Goal: Task Accomplishment & Management: Use online tool/utility

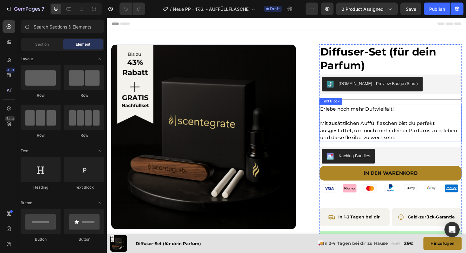
click at [416, 133] on p "Mit zusätzlichen Auffüllflaschen bist du perfekt ausgestattet, um noch mehr dei…" at bounding box center [407, 137] width 149 height 23
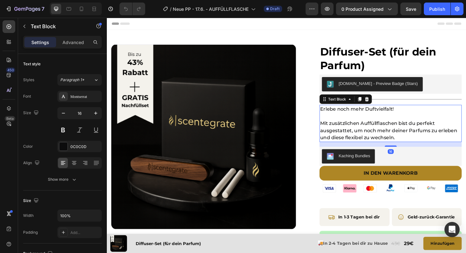
click at [416, 133] on p "Mit zusätzlichen Auffüllflaschen bist du perfekt ausgestattet, um noch mehr dei…" at bounding box center [407, 137] width 149 height 23
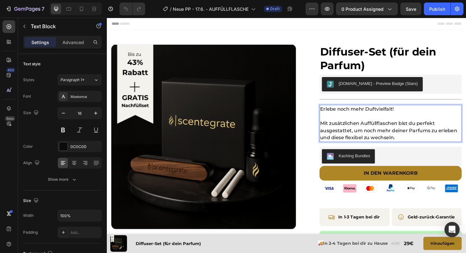
click at [412, 130] on p "Mit zusätzlichen Auffüllflaschen bist du perfekt ausgestattet, um noch mehr dei…" at bounding box center [407, 137] width 149 height 23
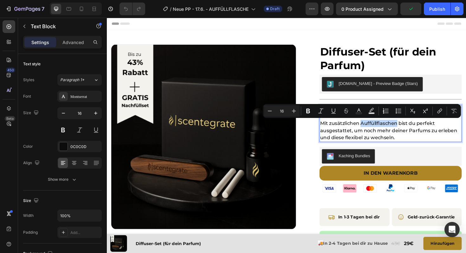
drag, startPoint x: 413, startPoint y: 130, endPoint x: 376, endPoint y: 131, distance: 36.8
click at [376, 131] on p "Mit zusätzlichen Auffüllflaschen bist du perfekt ausgestattet, um noch mehr dei…" at bounding box center [407, 137] width 149 height 23
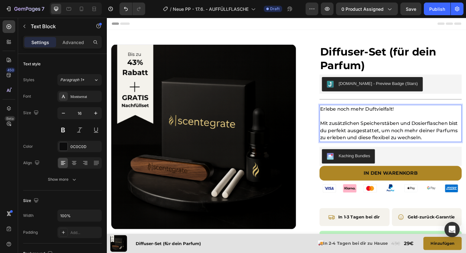
click at [453, 140] on p "Mit zusätzlichen Speicherstäben und Dosierflaschen bist du perfekt ausgestattet…" at bounding box center [407, 137] width 149 height 23
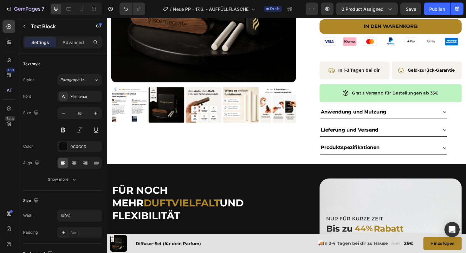
scroll to position [165, 0]
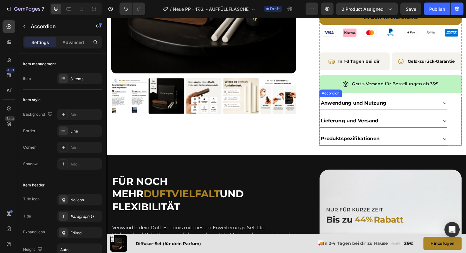
click at [465, 107] on icon at bounding box center [464, 108] width 5 height 5
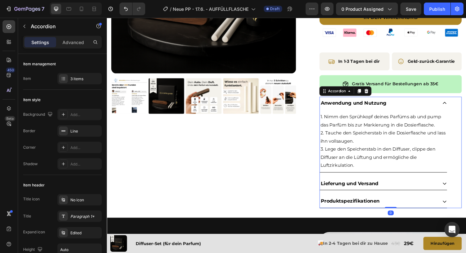
click at [465, 107] on icon at bounding box center [465, 108] width 4 height 2
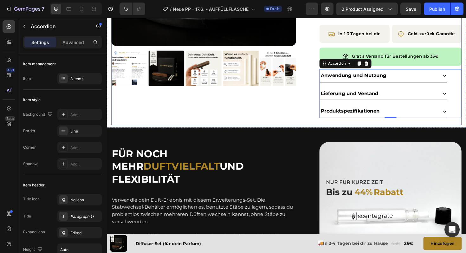
scroll to position [196, 0]
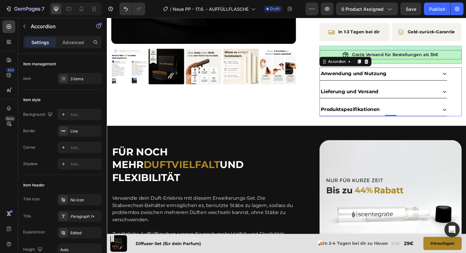
click at [451, 56] on p "Gratis Versand für Bestellungen ab 35€" at bounding box center [411, 57] width 91 height 8
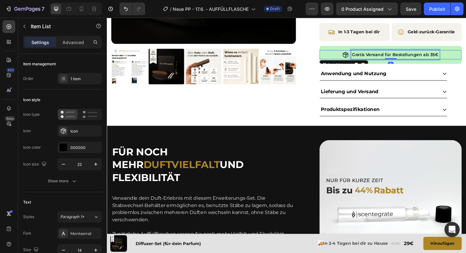
click at [451, 56] on p "Gratis Versand für Bestellungen ab 35€" at bounding box center [411, 57] width 91 height 8
click at [463, 72] on div "Anwendung und Nutzung" at bounding box center [399, 77] width 135 height 14
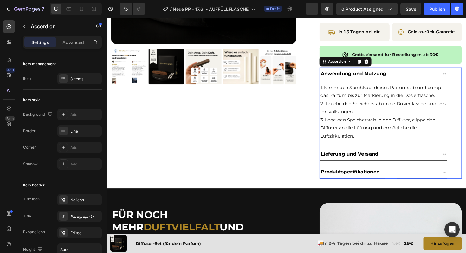
click at [465, 161] on icon at bounding box center [464, 162] width 5 height 5
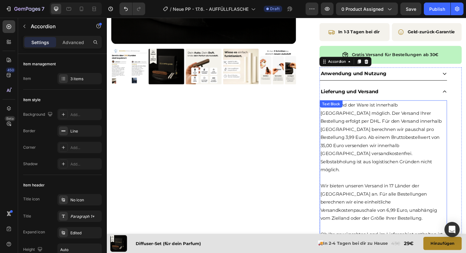
click at [390, 144] on p "Ein Versand der Ware ist innerhalb Deutschlands möglich. Der Versand Ihrer Best…" at bounding box center [399, 144] width 133 height 77
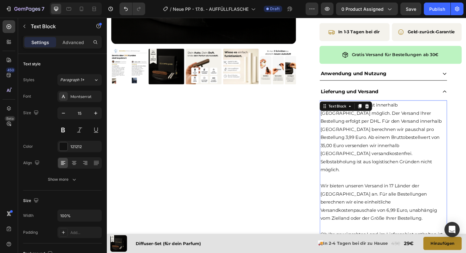
click at [390, 145] on p "Ein Versand der Ware ist innerhalb Deutschlands möglich. Der Versand Ihrer Best…" at bounding box center [399, 144] width 133 height 77
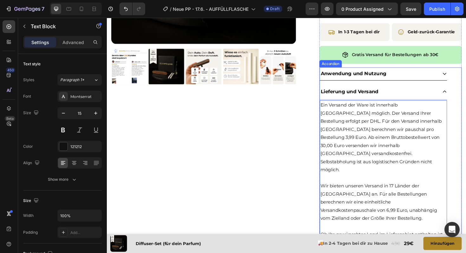
click at [463, 96] on icon at bounding box center [464, 96] width 5 height 5
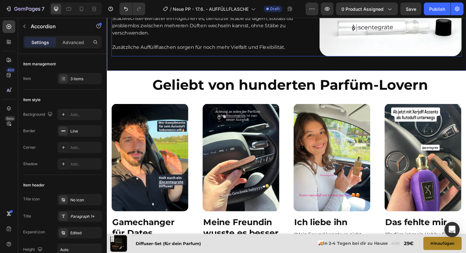
scroll to position [394, 0]
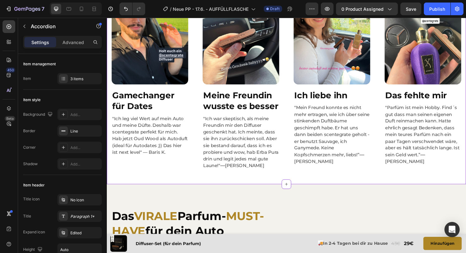
click at [160, 184] on div "Geliebt von hunderten Parfüm-Lovern Heading Image Gamechanger für Dates Heading…" at bounding box center [297, 67] width 380 height 244
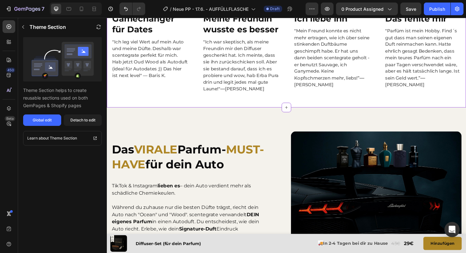
scroll to position [613, 0]
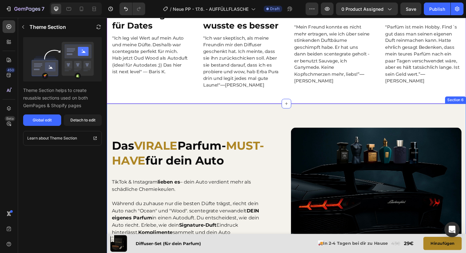
click at [166, 126] on div "Das VIRALE Parfum- MUST-HAVE für dein Auto Heading TikTok & Instagram lieben es…" at bounding box center [297, 201] width 380 height 185
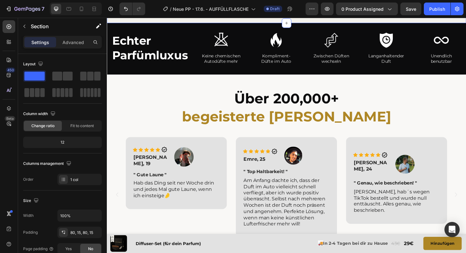
scroll to position [885, 0]
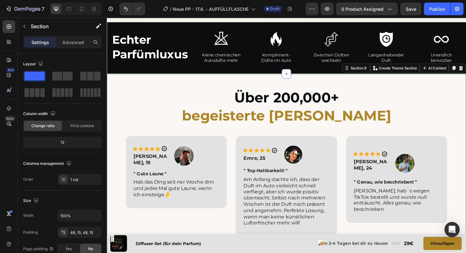
click at [178, 83] on div "Über 200,000+ begeisterte Kunden Heading Row Image Icon Icon Icon Icon Icon Ico…" at bounding box center [297, 183] width 380 height 212
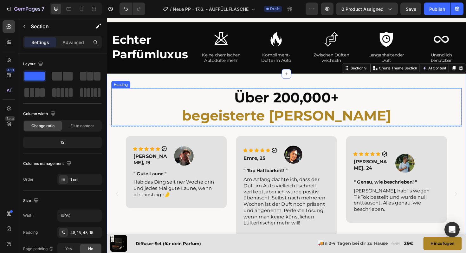
click at [317, 94] on h2 "Über 200,000+ begeisterte Kunden" at bounding box center [297, 111] width 371 height 39
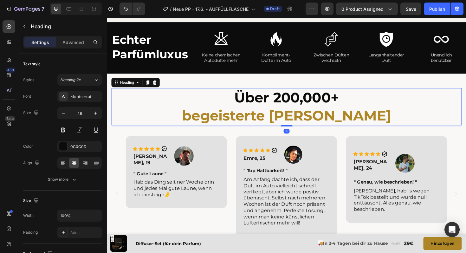
click at [328, 101] on h2 "Über 200,000+ begeisterte Kunden" at bounding box center [297, 111] width 371 height 39
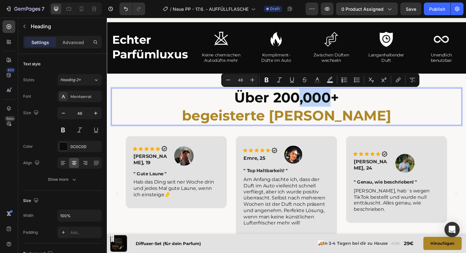
drag, startPoint x: 344, startPoint y: 102, endPoint x: 307, endPoint y: 105, distance: 36.5
click at [307, 105] on p "Über 200,000+ begeisterte Kunden" at bounding box center [297, 112] width 370 height 38
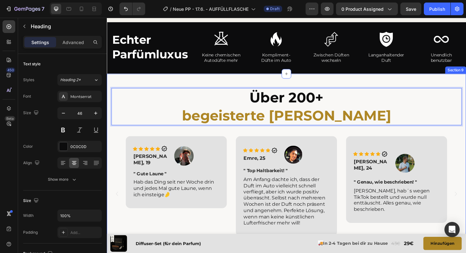
click at [161, 77] on div "Über 200+ begeisterte Kunden Heading 4 Row Image Icon Icon Icon Icon Icon Icon …" at bounding box center [297, 183] width 380 height 212
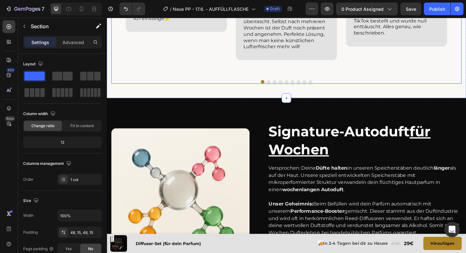
scroll to position [1095, 0]
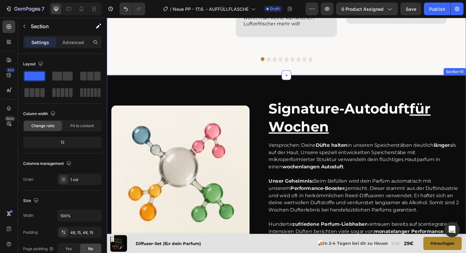
click at [217, 87] on div "Signature-Autoduft für Wochen Heading Versprochen: Deine Düfte halten in unsere…" at bounding box center [297, 184] width 380 height 211
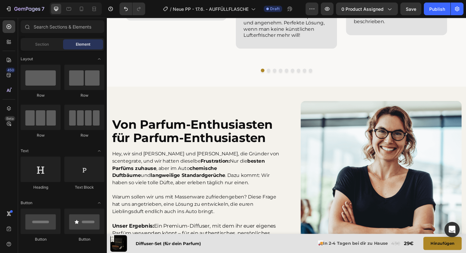
scroll to position [1074, 0]
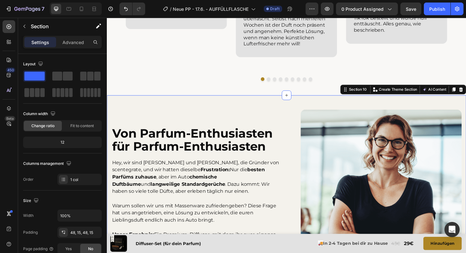
click at [237, 103] on div "Von Parfum-Enthusiasten für Parfum-Enthusiasten Heading Hey, wir sind Moritz un…" at bounding box center [297, 200] width 380 height 201
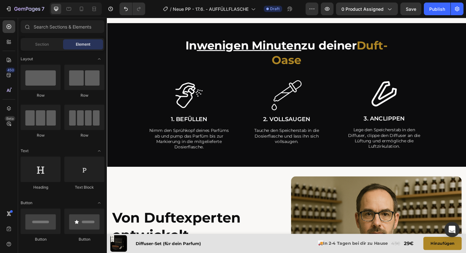
scroll to position [1159, 0]
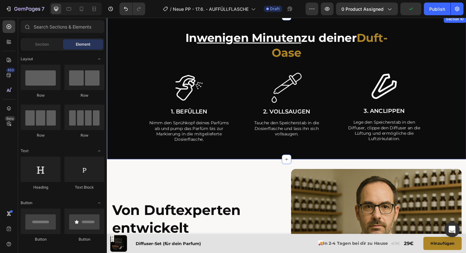
click at [269, 159] on div "In wenigen Minuten zu deiner Duft-Oase Heading Row Image 1. BEFÜLLEN Text Block…" at bounding box center [297, 95] width 371 height 129
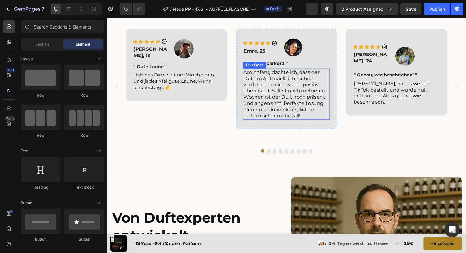
scroll to position [994, 0]
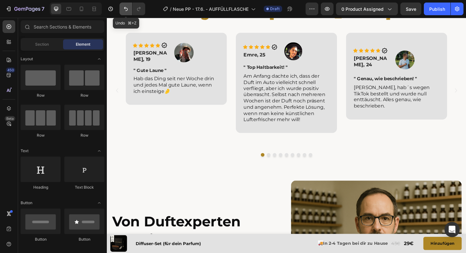
click at [124, 10] on icon "Undo/Redo" at bounding box center [126, 9] width 6 height 6
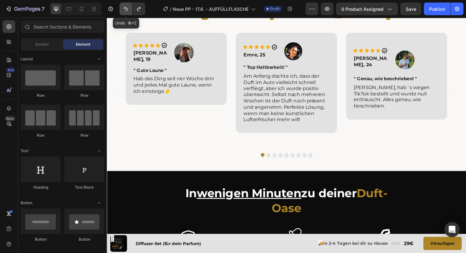
click at [124, 10] on icon "Undo/Redo" at bounding box center [126, 9] width 6 height 6
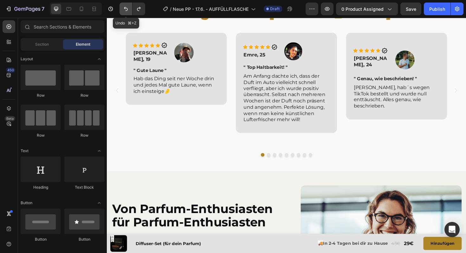
click at [124, 10] on icon "Undo/Redo" at bounding box center [126, 9] width 6 height 6
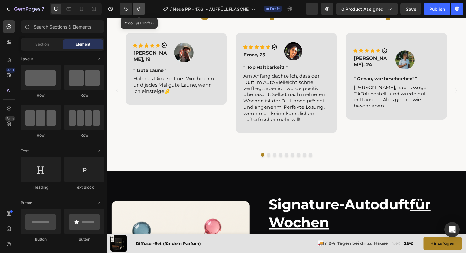
click at [139, 9] on icon "Undo/Redo" at bounding box center [139, 9] width 6 height 6
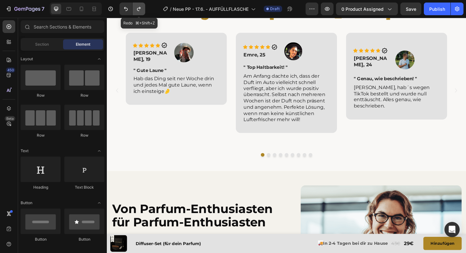
click at [139, 9] on icon "Undo/Redo" at bounding box center [139, 9] width 6 height 6
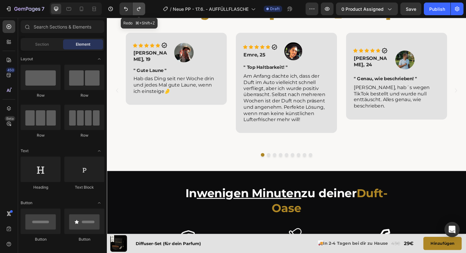
click at [139, 9] on icon "Undo/Redo" at bounding box center [139, 9] width 6 height 6
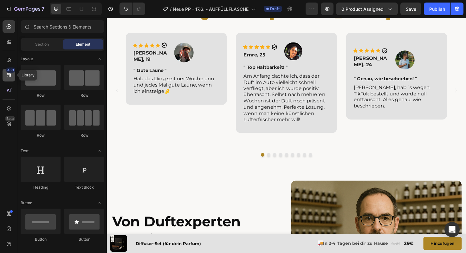
click at [6, 73] on icon at bounding box center [9, 75] width 6 height 6
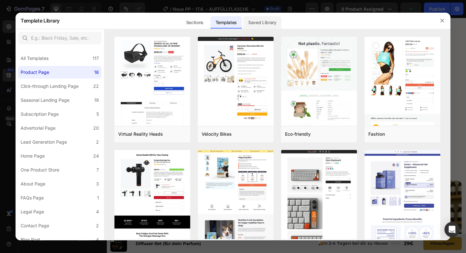
click at [265, 22] on div "Saved Library" at bounding box center [262, 22] width 38 height 13
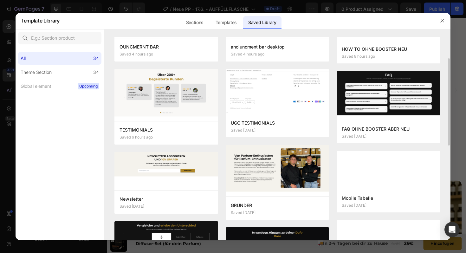
scroll to position [0, 0]
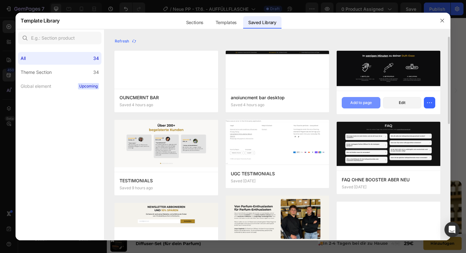
click at [353, 105] on div "Add to page" at bounding box center [361, 103] width 22 height 6
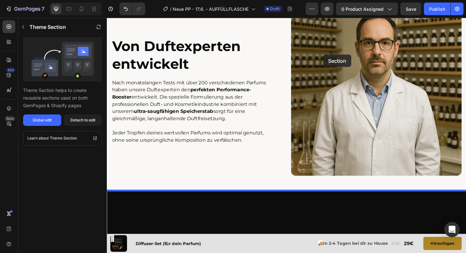
scroll to position [1011, 0]
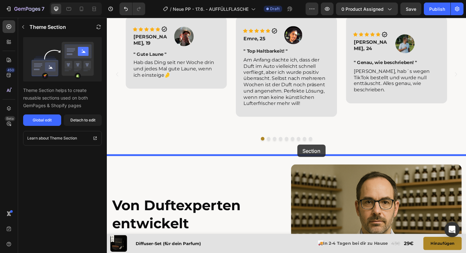
drag, startPoint x: 434, startPoint y: 109, endPoint x: 306, endPoint y: 157, distance: 136.9
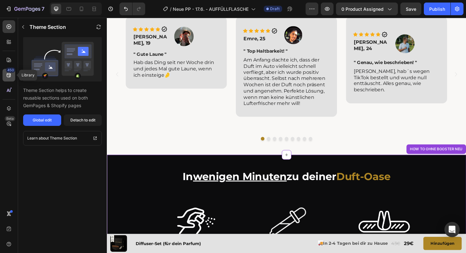
click at [10, 75] on icon at bounding box center [9, 75] width 4 height 4
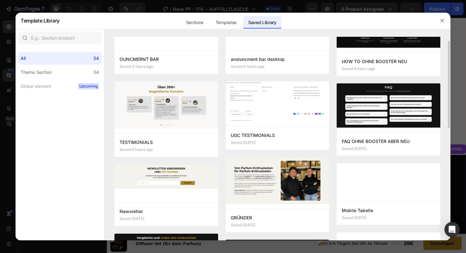
scroll to position [43, 0]
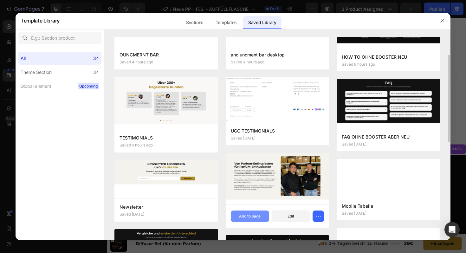
click at [251, 215] on div "Add to page" at bounding box center [250, 216] width 22 height 6
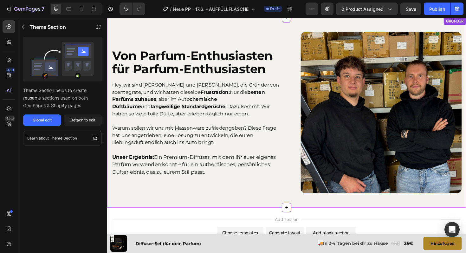
scroll to position [1728, 0]
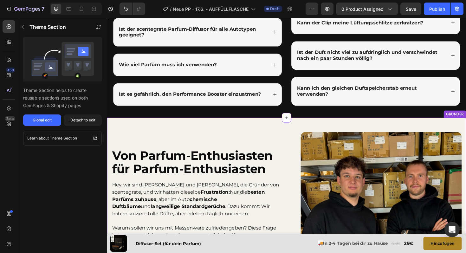
click at [466, 129] on div "Von Parfum-Enthusiasten für Parfum-Enthusiasten Heading Hey, wir sind Moritz un…" at bounding box center [297, 224] width 380 height 201
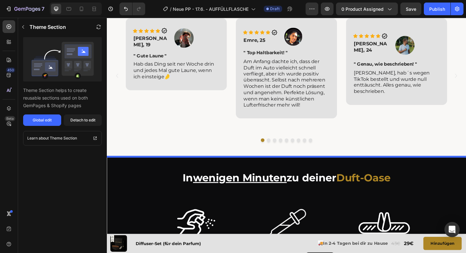
scroll to position [1081, 0]
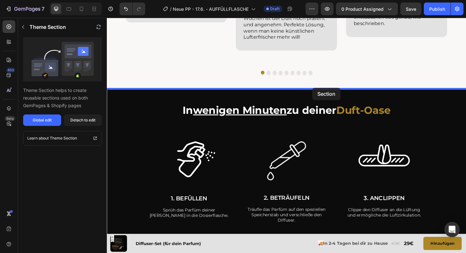
drag, startPoint x: 470, startPoint y: 122, endPoint x: 324, endPoint y: 93, distance: 148.0
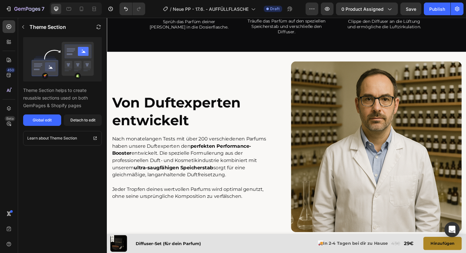
scroll to position [1515, 0]
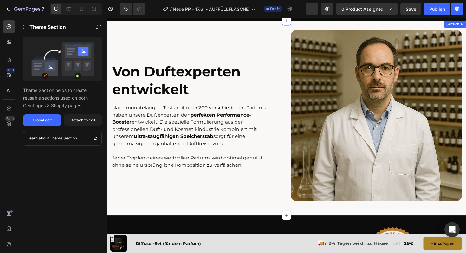
click at [263, 27] on div "Von Duftexperten entwickelt Heading Nach monatelangen Tests mit über 200 versch…" at bounding box center [297, 124] width 380 height 206
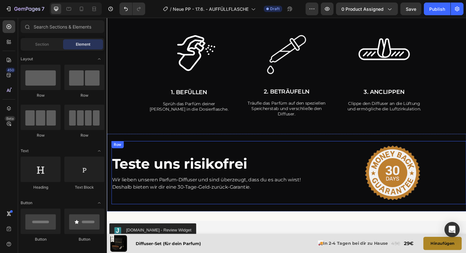
scroll to position [1393, 0]
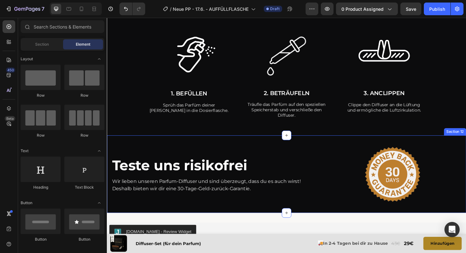
click at [310, 147] on div "Teste uns risikofrei Heading Wir lieben unseren Parfum-Diffuser und sind überze…" at bounding box center [297, 183] width 380 height 82
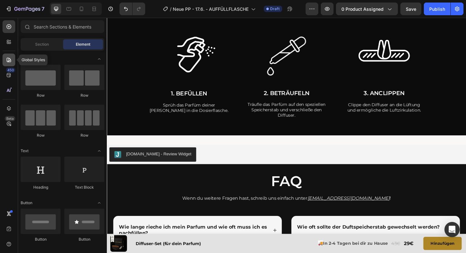
click at [3, 62] on div at bounding box center [9, 60] width 13 height 13
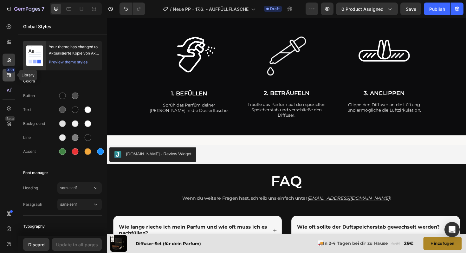
click at [10, 78] on icon at bounding box center [9, 75] width 6 height 6
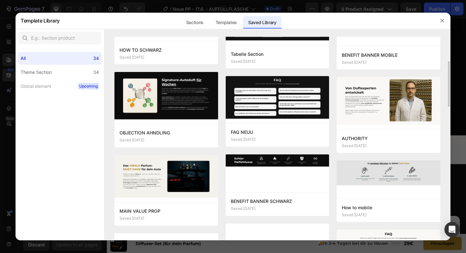
scroll to position [0, 0]
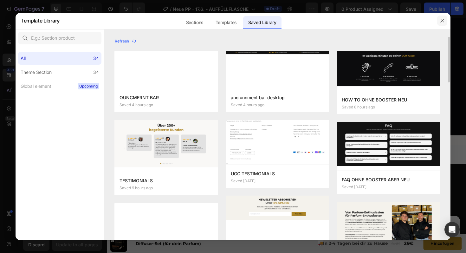
click at [445, 24] on button "button" at bounding box center [442, 21] width 10 height 10
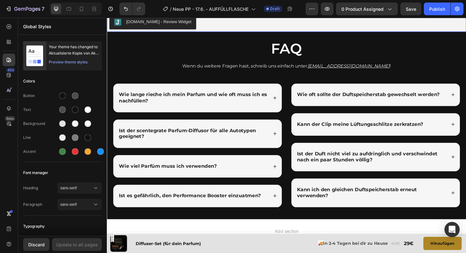
scroll to position [1535, 0]
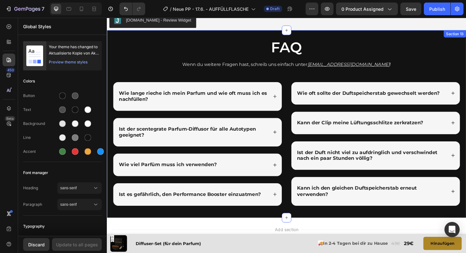
click at [267, 38] on div "FAQ Heading Wenn du weitere Fragen hast, schreib uns einfach unter support@scen…" at bounding box center [297, 130] width 380 height 198
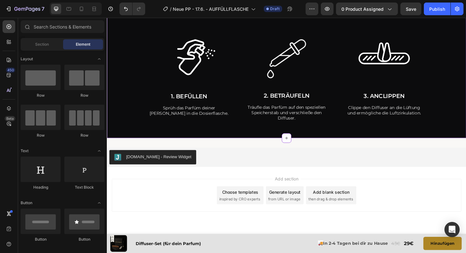
scroll to position [1390, 0]
click at [9, 74] on icon at bounding box center [9, 75] width 6 height 6
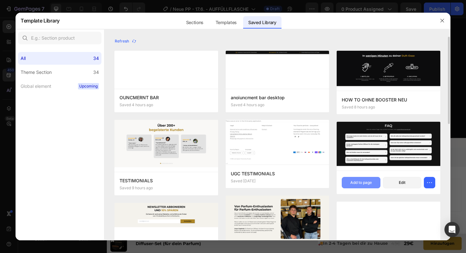
click at [350, 183] on div "Add to page" at bounding box center [361, 183] width 22 height 6
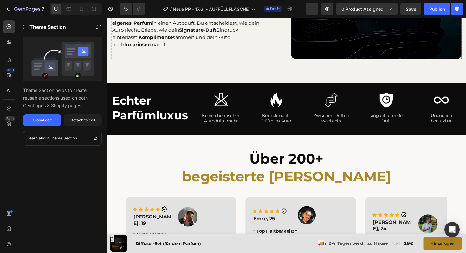
scroll to position [610, 0]
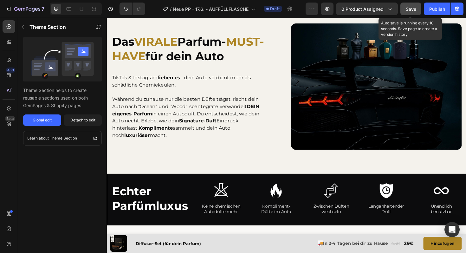
click at [411, 10] on span "Save" at bounding box center [411, 8] width 10 height 5
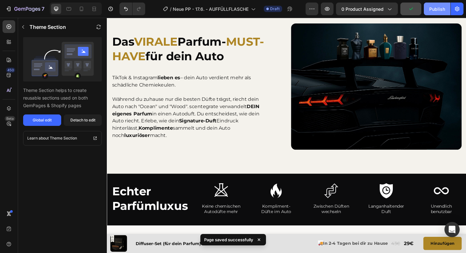
click at [441, 9] on div "Publish" at bounding box center [437, 9] width 16 height 7
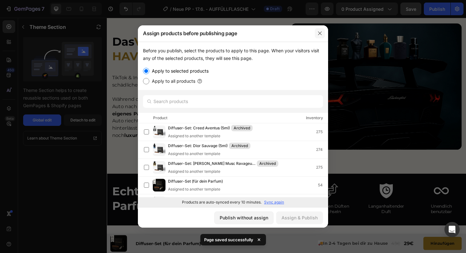
click at [320, 34] on icon "button" at bounding box center [319, 33] width 5 height 5
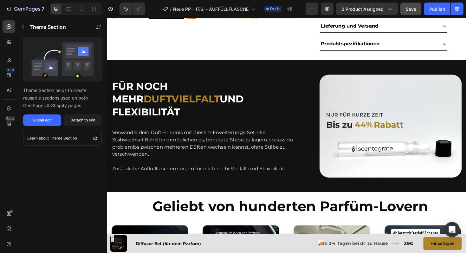
scroll to position [267, 0]
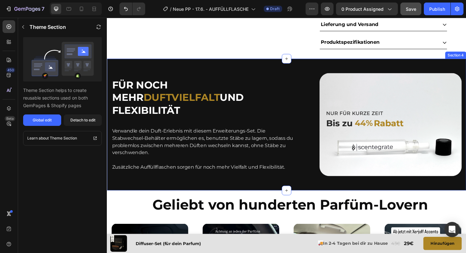
click at [253, 189] on div "Für noch mehr Duftvielfalt und Flexibilität Heading Verwandle dein Duft-Erlebni…" at bounding box center [297, 130] width 380 height 139
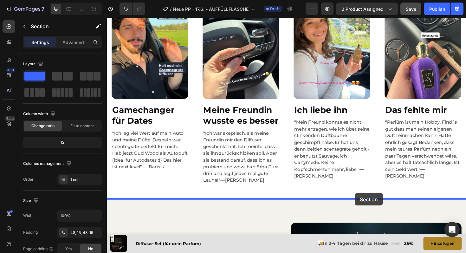
drag, startPoint x: 368, startPoint y: 55, endPoint x: 369, endPoint y: 204, distance: 148.1
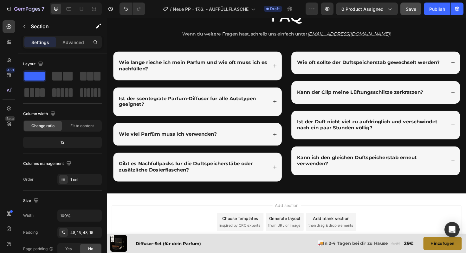
scroll to position [1595, 0]
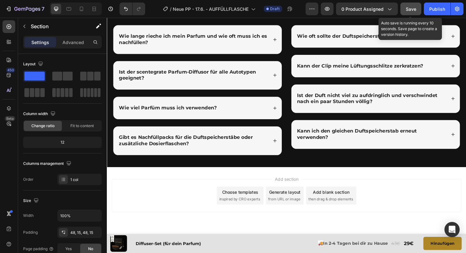
click at [411, 9] on span "Save" at bounding box center [411, 8] width 10 height 5
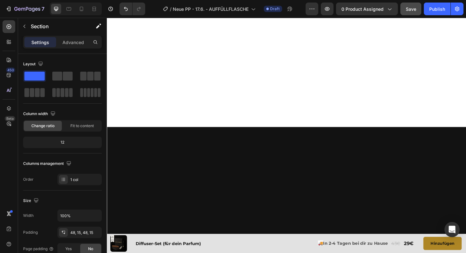
scroll to position [0, 0]
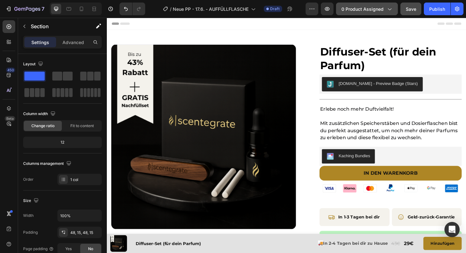
click at [375, 9] on span "0 product assigned" at bounding box center [362, 9] width 42 height 7
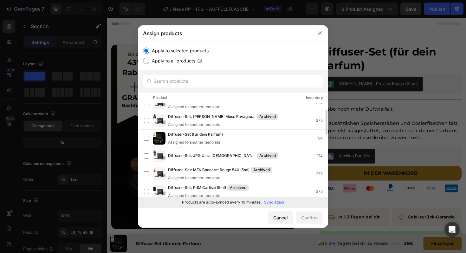
scroll to position [10, 0]
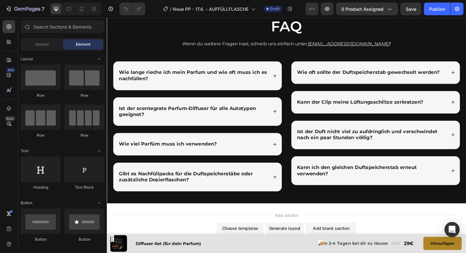
scroll to position [1556, 0]
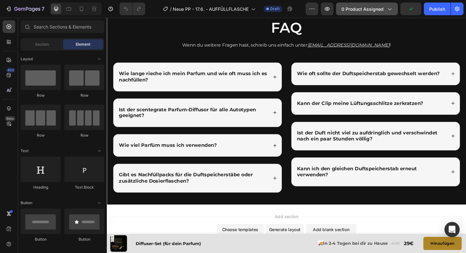
click at [367, 14] on button "0 product assigned" at bounding box center [367, 9] width 62 height 13
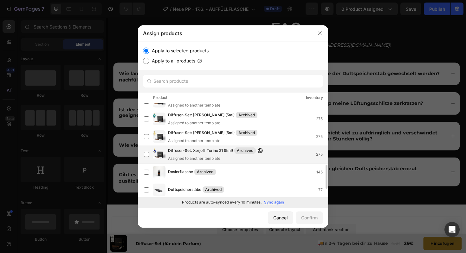
scroll to position [278, 0]
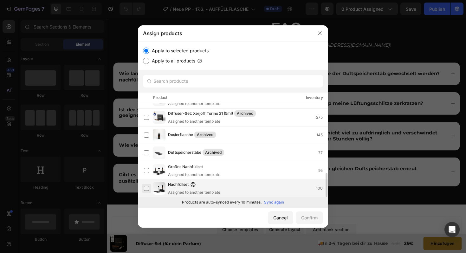
click at [146, 189] on label at bounding box center [146, 188] width 5 height 5
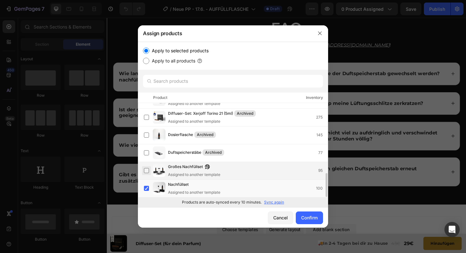
click at [147, 170] on label at bounding box center [146, 170] width 5 height 5
click at [305, 217] on div "Confirm" at bounding box center [309, 217] width 16 height 7
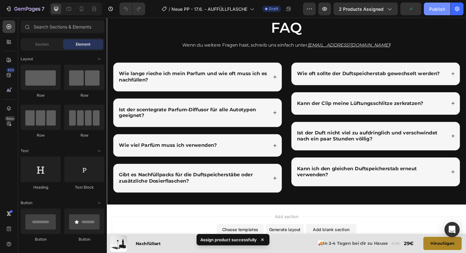
click at [437, 8] on div "Publish" at bounding box center [437, 9] width 16 height 7
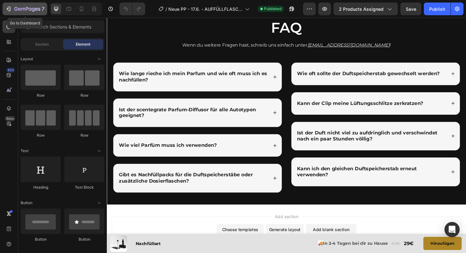
click at [14, 11] on div "7" at bounding box center [24, 9] width 39 height 8
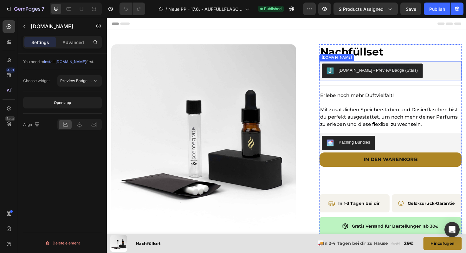
click at [434, 72] on div "[DOMAIN_NAME] - Preview Badge (Stars)" at bounding box center [407, 73] width 146 height 15
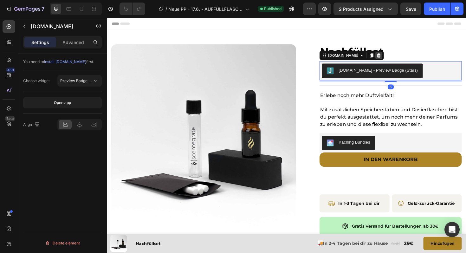
click at [392, 58] on icon at bounding box center [394, 57] width 5 height 5
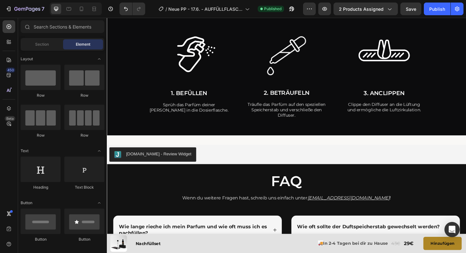
scroll to position [1315, 0]
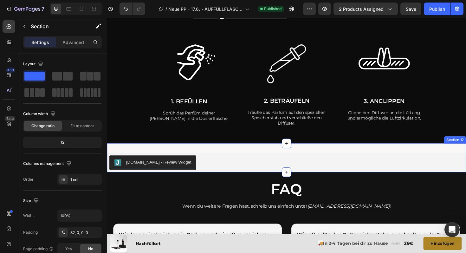
click at [201, 155] on div "Judge.me - Review Widget Judge.me Section 12" at bounding box center [297, 166] width 380 height 30
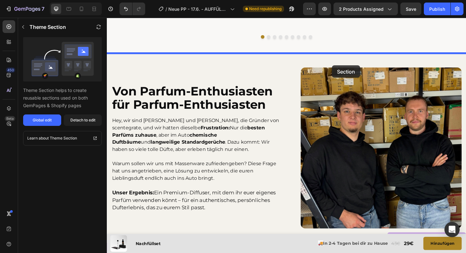
scroll to position [1063, 0]
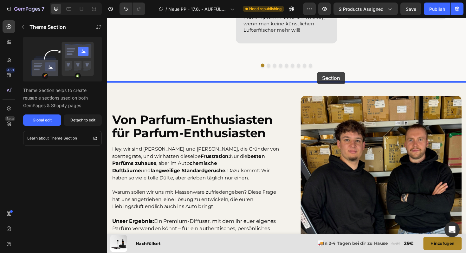
drag, startPoint x: 443, startPoint y: 139, endPoint x: 327, endPoint y: 79, distance: 129.9
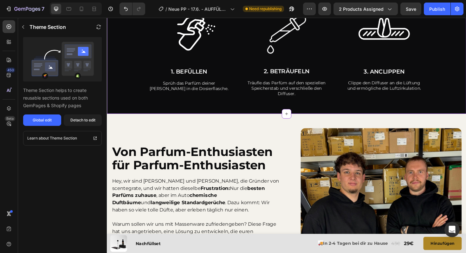
scroll to position [1111, 0]
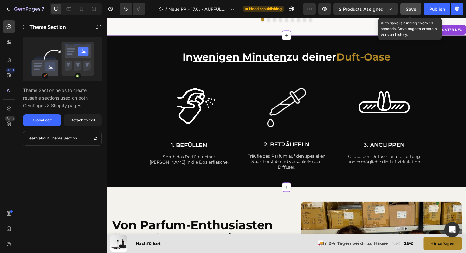
click at [416, 8] on span "Save" at bounding box center [411, 8] width 10 height 5
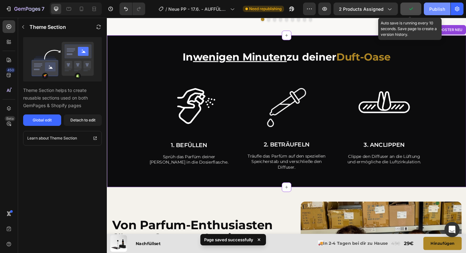
click at [433, 9] on div "Publish" at bounding box center [437, 9] width 16 height 7
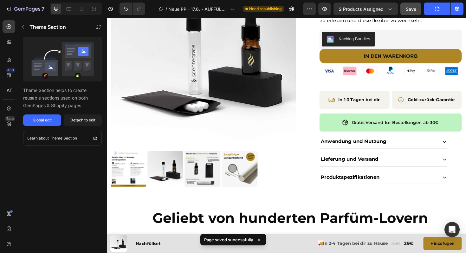
scroll to position [0, 0]
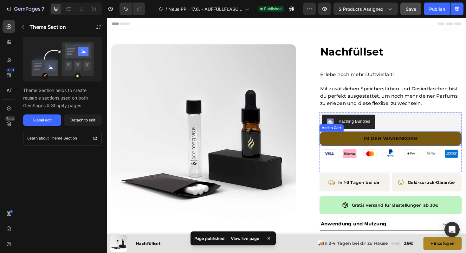
click at [340, 144] on button "In den warenkorb" at bounding box center [407, 146] width 151 height 16
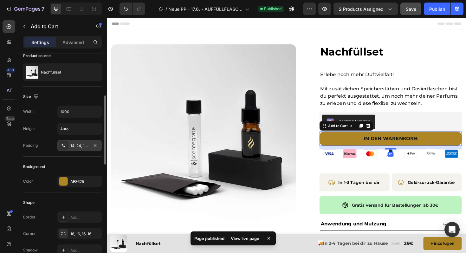
scroll to position [76, 0]
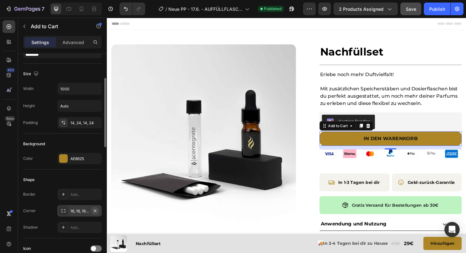
click at [95, 210] on icon "button" at bounding box center [95, 210] width 3 height 3
click at [76, 211] on div "Add..." at bounding box center [85, 211] width 30 height 6
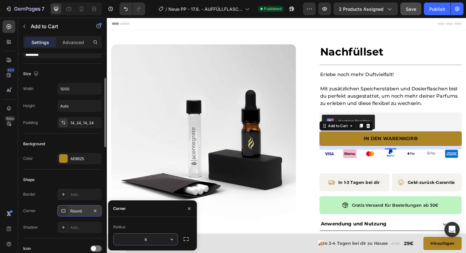
click at [220, 214] on img at bounding box center [210, 144] width 196 height 196
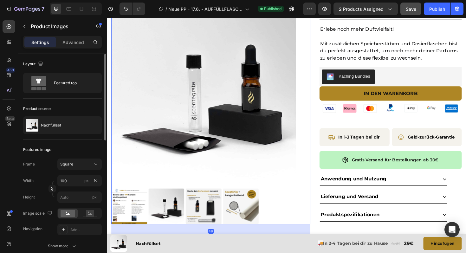
scroll to position [50, 0]
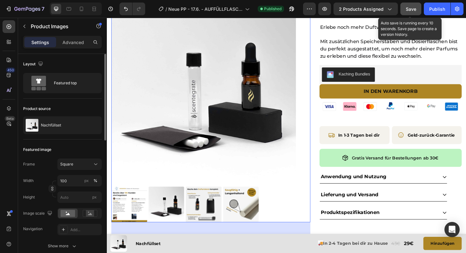
click at [413, 8] on span "Save" at bounding box center [411, 8] width 10 height 5
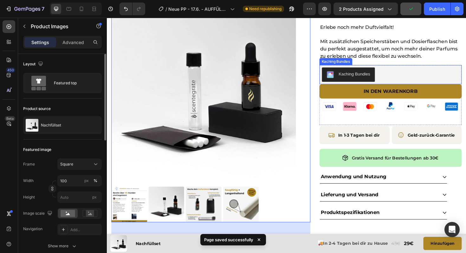
click at [403, 80] on div "Kaching Bundles" at bounding box center [407, 77] width 146 height 15
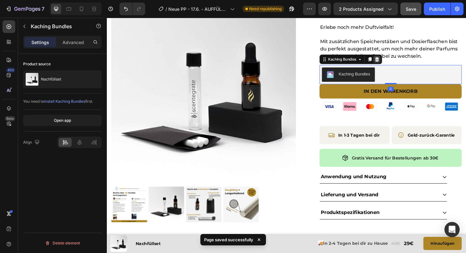
click at [392, 60] on icon at bounding box center [393, 61] width 4 height 4
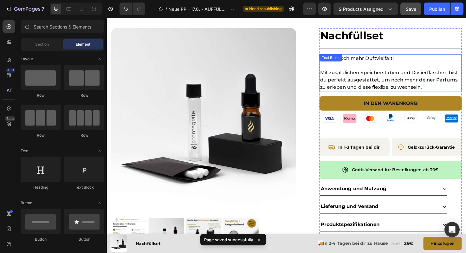
scroll to position [0, 0]
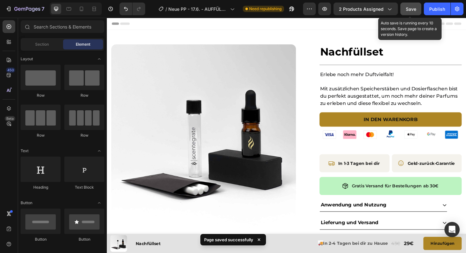
click at [419, 6] on button "Save" at bounding box center [410, 9] width 21 height 13
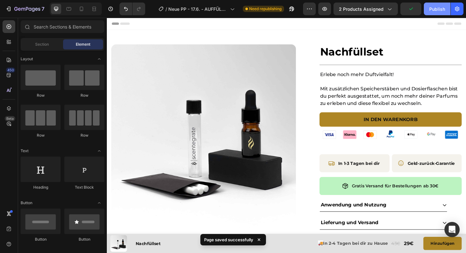
click at [428, 9] on button "Publish" at bounding box center [437, 9] width 27 height 13
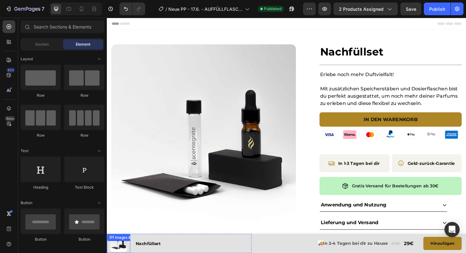
click at [109, 253] on div "(P) Images & Gallery" at bounding box center [119, 257] width 25 height 20
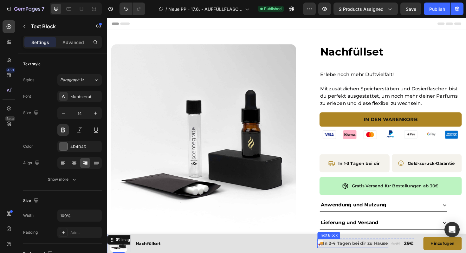
click at [373, 253] on p "🚚 In 2-4 Tagen bei dir zu Hause" at bounding box center [367, 257] width 74 height 8
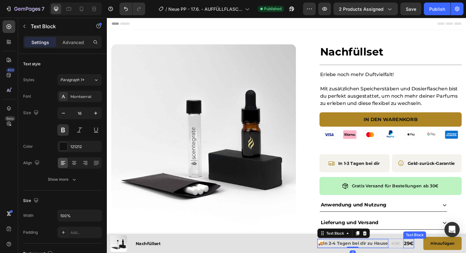
click at [427, 253] on p "29€" at bounding box center [426, 256] width 10 height 9
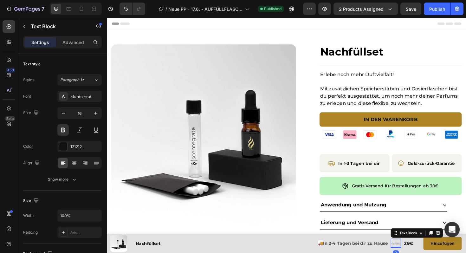
click at [413, 253] on s "43€" at bounding box center [413, 257] width 10 height 6
click at [9, 108] on icon at bounding box center [9, 108] width 6 height 6
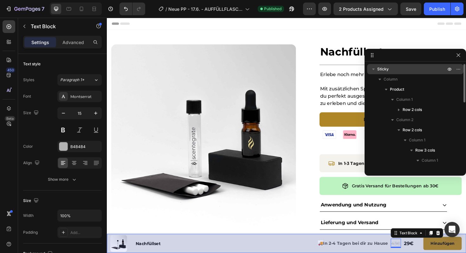
click at [389, 68] on p "Sticky" at bounding box center [412, 69] width 70 height 6
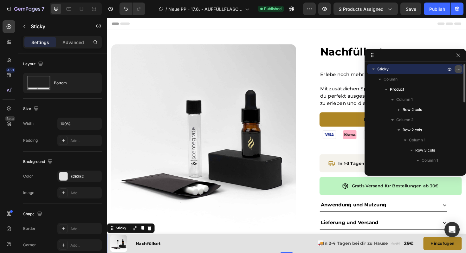
click at [458, 69] on icon "button" at bounding box center [458, 69] width 5 height 5
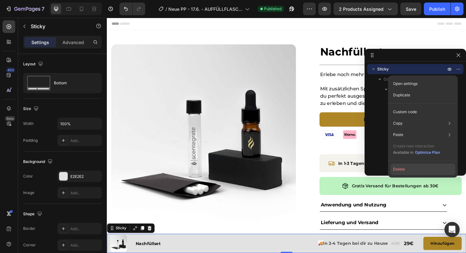
click at [402, 171] on button "Delete" at bounding box center [423, 169] width 65 height 11
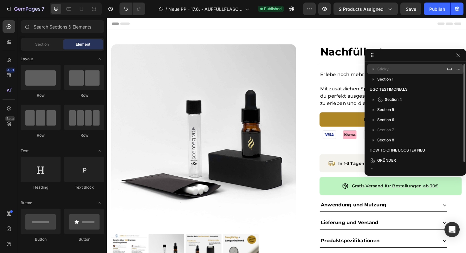
click at [385, 69] on span "Sticky" at bounding box center [382, 69] width 11 height 6
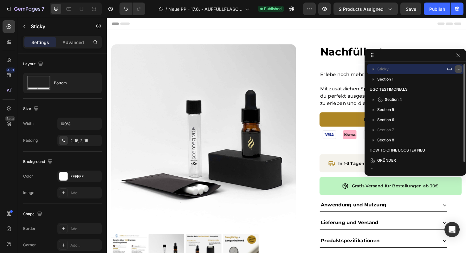
click at [460, 71] on icon "button" at bounding box center [458, 69] width 5 height 5
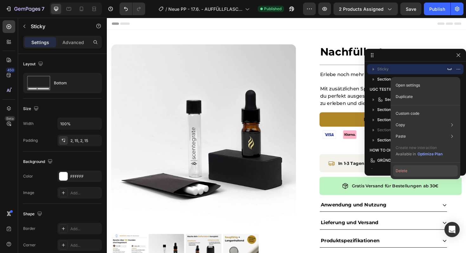
click at [403, 173] on button "Delete" at bounding box center [425, 170] width 65 height 11
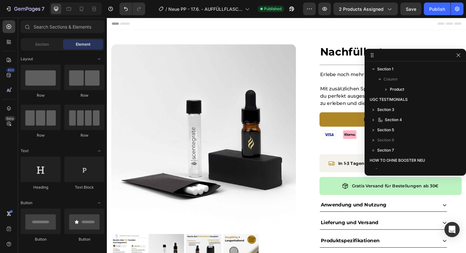
click at [463, 57] on div at bounding box center [415, 55] width 101 height 13
click at [457, 55] on icon "button" at bounding box center [458, 55] width 5 height 5
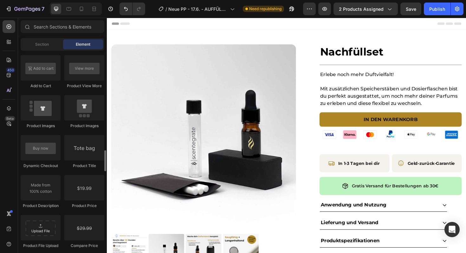
scroll to position [940, 0]
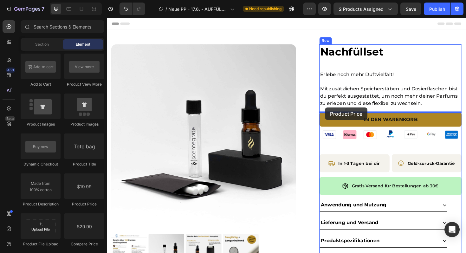
drag, startPoint x: 190, startPoint y: 211, endPoint x: 338, endPoint y: 113, distance: 177.4
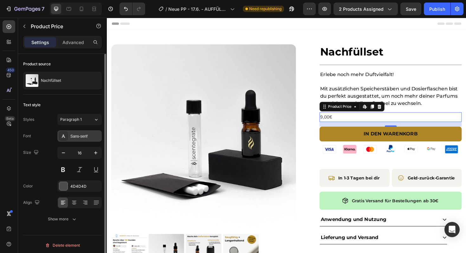
click at [87, 134] on div "Sans-serif" at bounding box center [85, 136] width 30 height 6
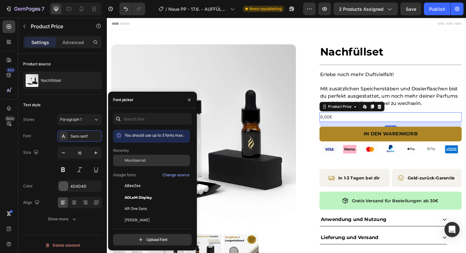
click at [134, 158] on span "Montserrat" at bounding box center [135, 161] width 21 height 6
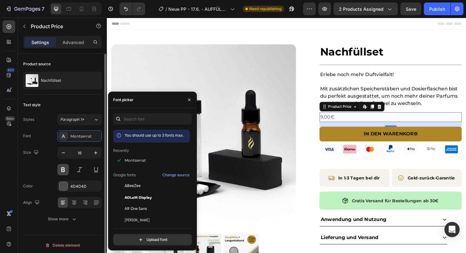
click at [63, 167] on button at bounding box center [62, 169] width 11 height 11
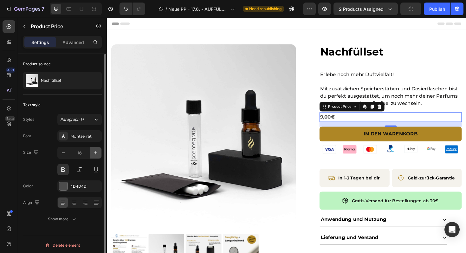
click at [97, 155] on icon "button" at bounding box center [96, 153] width 6 height 6
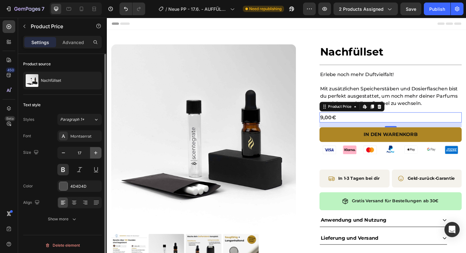
click at [97, 155] on icon "button" at bounding box center [96, 153] width 6 height 6
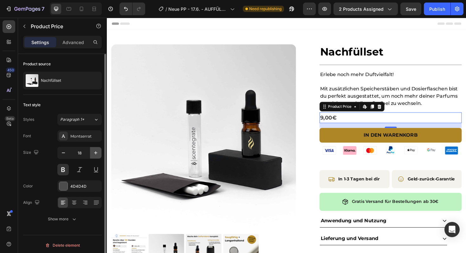
type input "19"
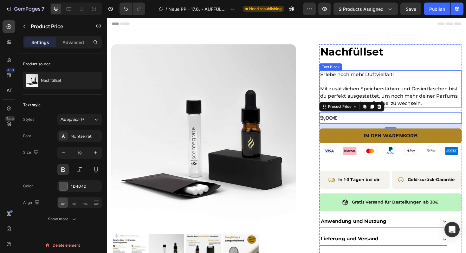
click at [405, 77] on p "Erlebe noch mehr Duftvielfalt!" at bounding box center [407, 78] width 149 height 8
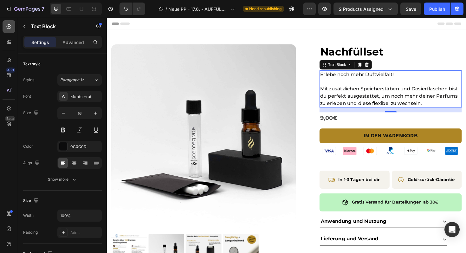
click at [12, 30] on div at bounding box center [9, 26] width 13 height 13
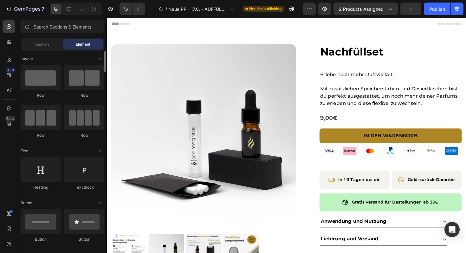
scroll to position [15, 0]
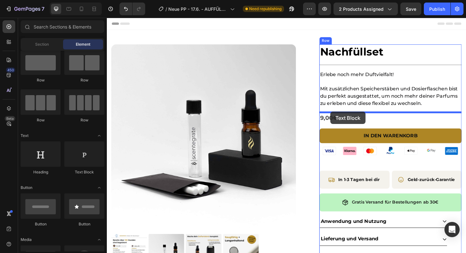
drag, startPoint x: 177, startPoint y: 174, endPoint x: 343, endPoint y: 117, distance: 175.2
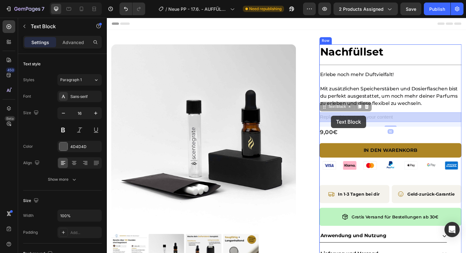
drag, startPoint x: 337, startPoint y: 114, endPoint x: 344, endPoint y: 119, distance: 8.7
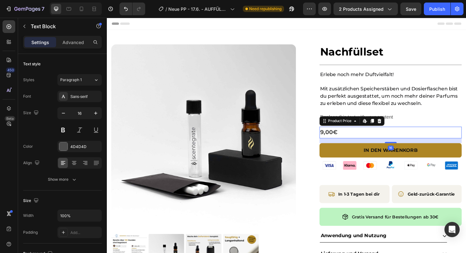
click at [341, 140] on div "9,00€" at bounding box center [407, 139] width 151 height 12
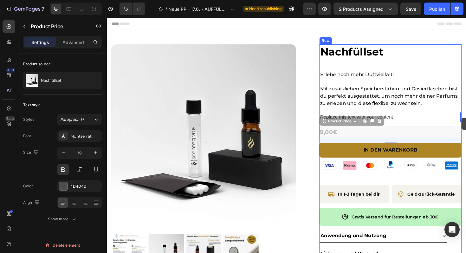
drag, startPoint x: 337, startPoint y: 129, endPoint x: 482, endPoint y: 122, distance: 145.0
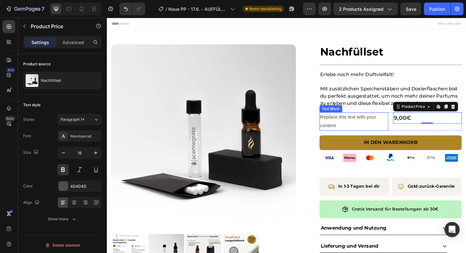
click at [357, 128] on div "Replace this text with your content" at bounding box center [368, 128] width 73 height 20
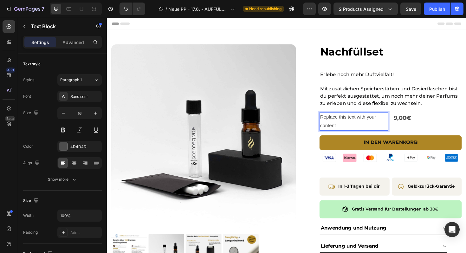
click at [357, 128] on p "Replace this text with your content" at bounding box center [369, 128] width 72 height 18
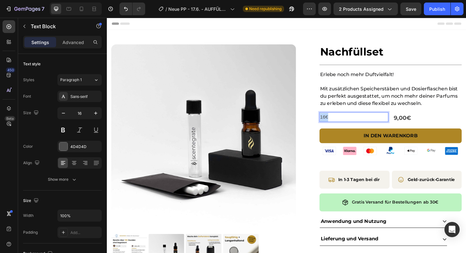
drag, startPoint x: 345, startPoint y: 124, endPoint x: 328, endPoint y: 124, distance: 17.4
click at [328, 124] on div "Product Images Nachfüllset Product Title Title Line Row Erlebe noch mehr Duftvi…" at bounding box center [297, 173] width 371 height 254
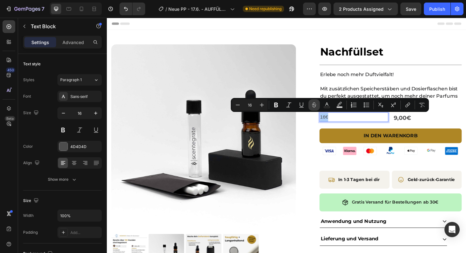
click at [318, 106] on button "Strikethrough" at bounding box center [313, 104] width 11 height 11
click at [354, 127] on div "16€" at bounding box center [368, 123] width 73 height 10
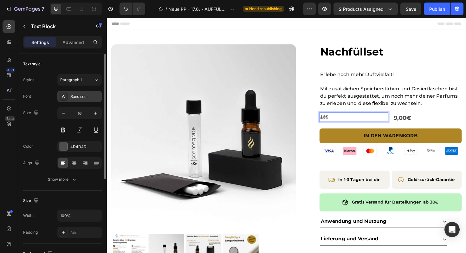
click at [87, 99] on div "Sans-serif" at bounding box center [85, 97] width 30 height 6
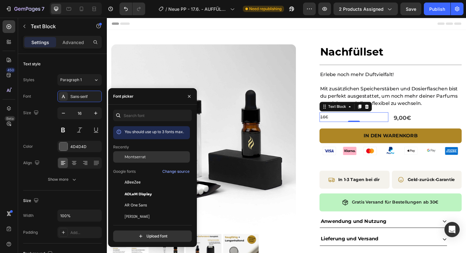
click at [135, 154] on span "Montserrat" at bounding box center [135, 157] width 21 height 6
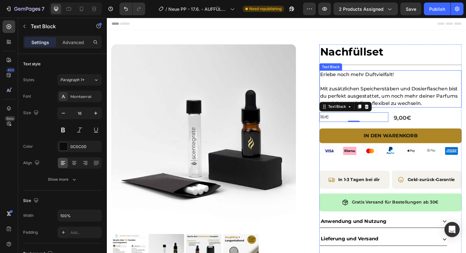
click at [336, 86] on p at bounding box center [407, 86] width 149 height 8
click at [360, 124] on p "16€" at bounding box center [369, 123] width 72 height 9
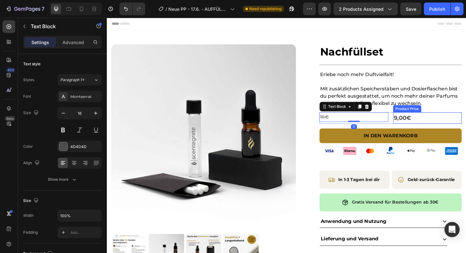
click at [444, 126] on div "9,00€" at bounding box center [446, 124] width 73 height 12
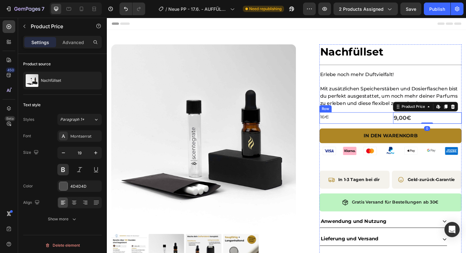
click at [408, 123] on div "16€ Text Block 9,00€ Product Price Edit content in Shopify 0 Product Price Edit…" at bounding box center [407, 124] width 151 height 12
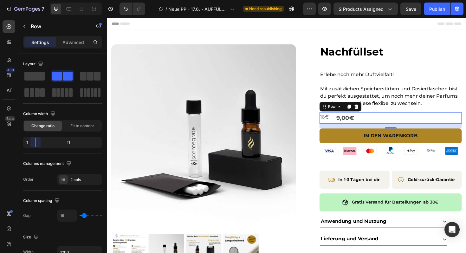
drag, startPoint x: 61, startPoint y: 143, endPoint x: 31, endPoint y: 144, distance: 29.5
click at [31, 0] on body "7 Version history / Neue PP - 17.6. - AUFFÜLLFLASCHE Need republishing Preview …" at bounding box center [233, 0] width 466 height 0
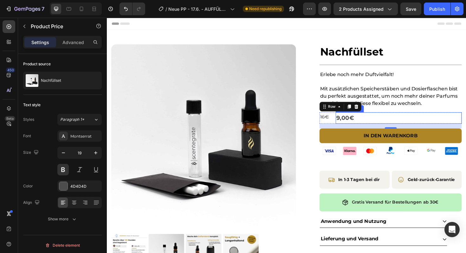
click at [390, 120] on div "9,00€" at bounding box center [415, 124] width 133 height 12
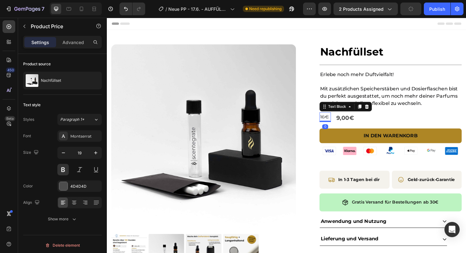
click at [338, 124] on s "16€" at bounding box center [337, 123] width 9 height 6
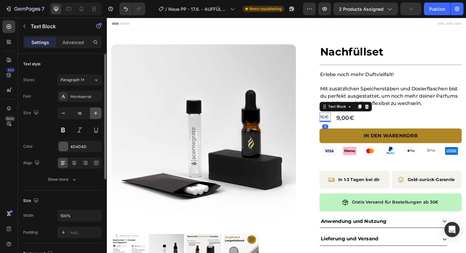
click at [94, 111] on icon "button" at bounding box center [96, 113] width 6 height 6
type input "18"
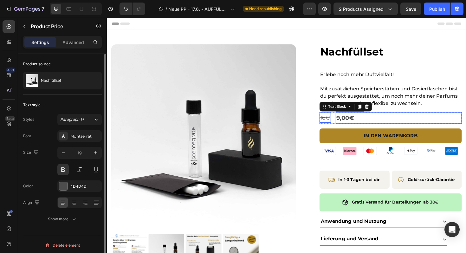
click at [358, 121] on div "9,00€" at bounding box center [415, 124] width 133 height 12
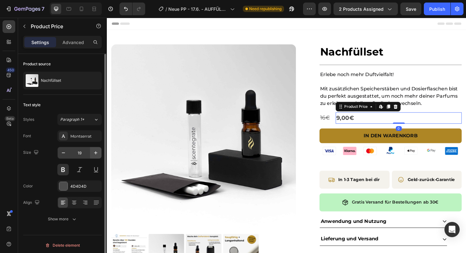
click at [95, 154] on icon "button" at bounding box center [96, 153] width 6 height 6
type input "20"
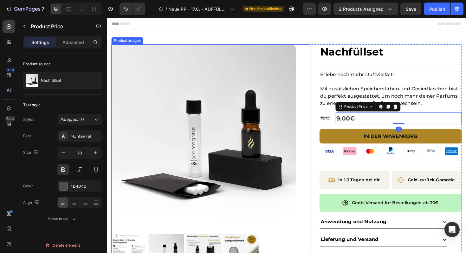
click at [466, 57] on div "Product Images Nachfüllset Product Title Title Line Row Erlebe noch mehr Duftvi…" at bounding box center [297, 166] width 380 height 271
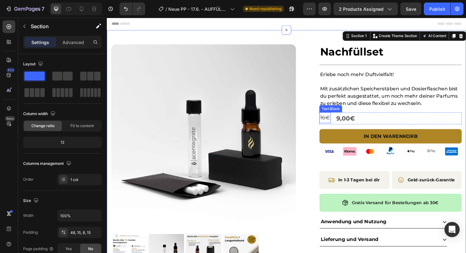
click at [342, 126] on s "16€" at bounding box center [338, 123] width 10 height 7
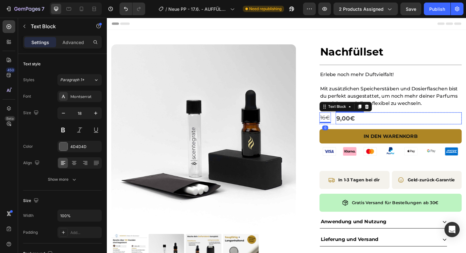
click at [368, 124] on div "9,00€" at bounding box center [415, 124] width 133 height 13
click at [339, 125] on s "16€" at bounding box center [338, 123] width 10 height 7
click at [347, 127] on div "16€ Text Block 0 9,00€ Product Price Product Price Row" at bounding box center [407, 124] width 151 height 13
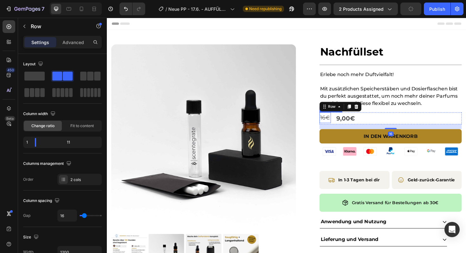
click at [337, 123] on s "16€" at bounding box center [338, 123] width 10 height 7
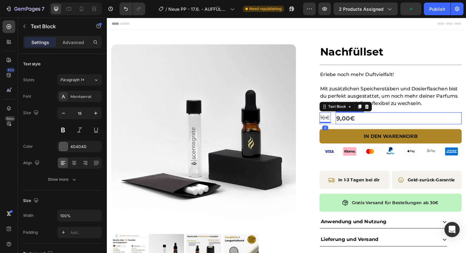
click at [357, 124] on div "9,00€" at bounding box center [415, 124] width 133 height 13
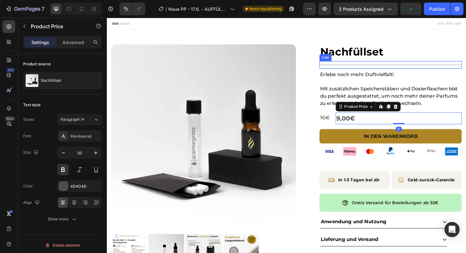
click at [417, 68] on div at bounding box center [407, 68] width 151 height 0
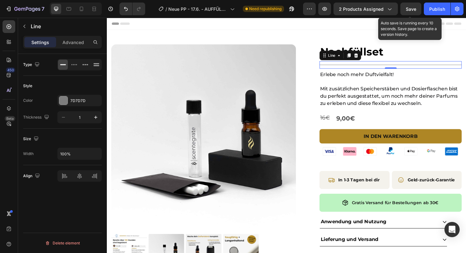
click at [414, 7] on span "Save" at bounding box center [411, 8] width 10 height 5
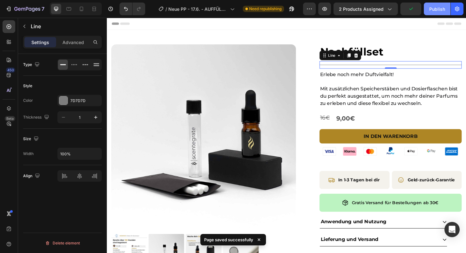
click at [432, 7] on div "Publish" at bounding box center [437, 9] width 16 height 7
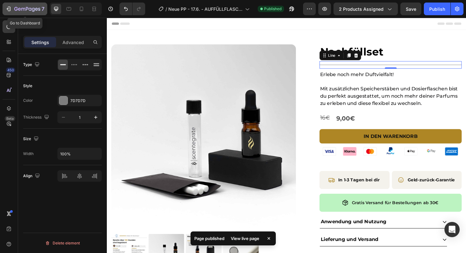
click at [12, 10] on div "7" at bounding box center [24, 9] width 39 height 8
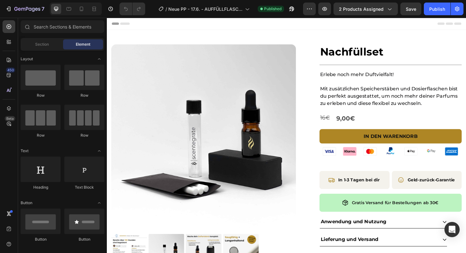
click at [82, 14] on div at bounding box center [76, 9] width 52 height 13
click at [82, 9] on icon at bounding box center [81, 9] width 6 height 6
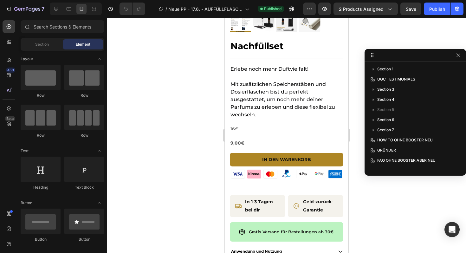
scroll to position [148, 0]
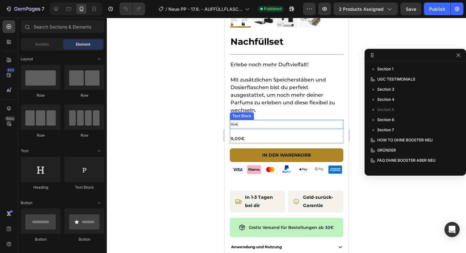
click at [262, 124] on p "16€" at bounding box center [286, 124] width 112 height 8
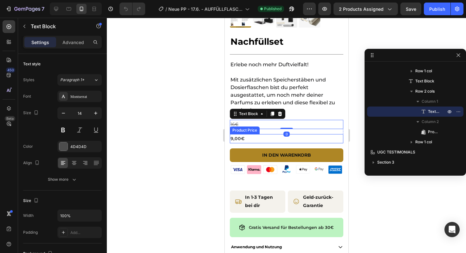
click at [236, 137] on div "9,00€" at bounding box center [286, 138] width 113 height 9
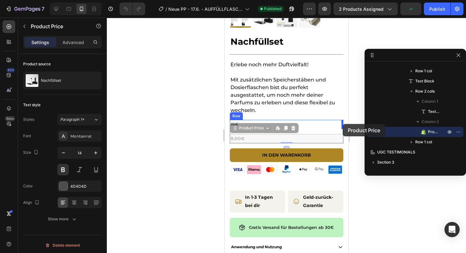
drag, startPoint x: 235, startPoint y: 129, endPoint x: 342, endPoint y: 124, distance: 107.9
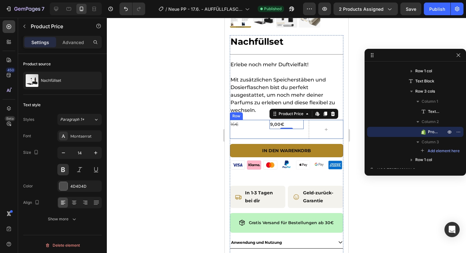
click at [266, 133] on div "16€ Text Block 9,00€ Product Price Edit content in Shopify 0 Product Price Edit…" at bounding box center [286, 129] width 113 height 19
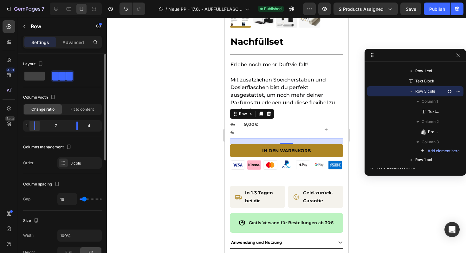
drag, startPoint x: 50, startPoint y: 124, endPoint x: 31, endPoint y: 126, distance: 19.9
click at [30, 0] on body "7 Version history / Neue PP - 17.6. - AUFFÜLLFLASCHE Published Preview 2 produc…" at bounding box center [233, 0] width 466 height 0
drag, startPoint x: 36, startPoint y: 126, endPoint x: 39, endPoint y: 127, distance: 3.2
click at [39, 0] on body "7 Version history / Neue PP - 17.6. - AUFFÜLLFLASCHE Published Preview 2 produc…" at bounding box center [233, 0] width 466 height 0
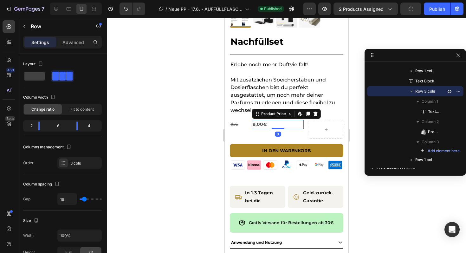
click at [261, 129] on div "9,00€" at bounding box center [278, 124] width 52 height 9
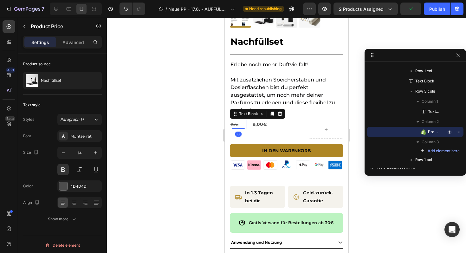
click at [237, 125] on s "16€" at bounding box center [234, 124] width 8 height 6
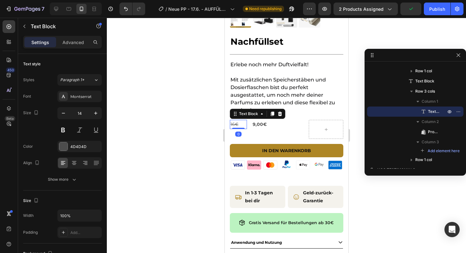
click at [237, 125] on s "16€" at bounding box center [234, 124] width 8 height 6
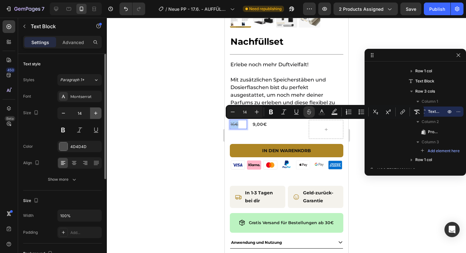
click at [96, 112] on icon "button" at bounding box center [95, 113] width 3 height 3
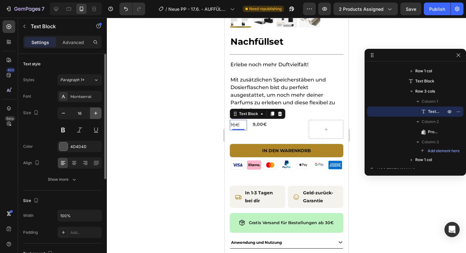
click at [96, 112] on icon "button" at bounding box center [95, 113] width 3 height 3
type input "17"
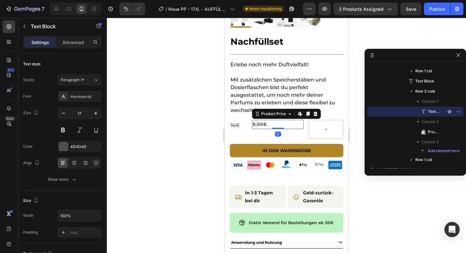
click at [258, 125] on div "9,00€" at bounding box center [278, 124] width 52 height 9
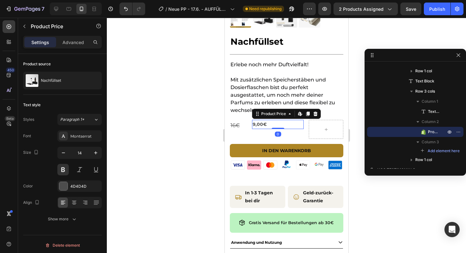
click at [258, 125] on div "9,00€" at bounding box center [278, 124] width 52 height 9
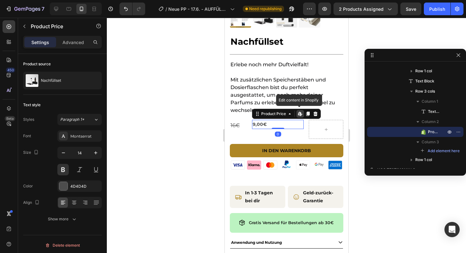
click at [262, 125] on div "9,00€" at bounding box center [278, 124] width 52 height 9
click at [91, 154] on button "button" at bounding box center [95, 152] width 11 height 11
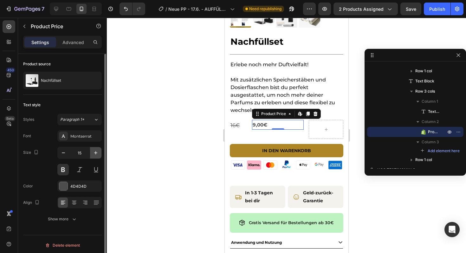
click at [91, 154] on button "button" at bounding box center [95, 152] width 11 height 11
type input "17"
click at [198, 115] on div at bounding box center [286, 135] width 359 height 235
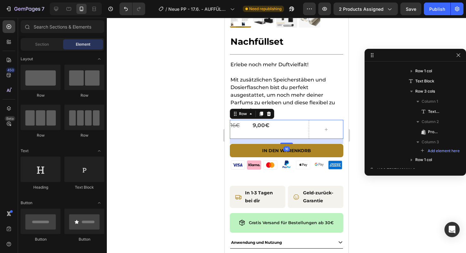
click at [259, 133] on div "9,00€ Product Price Product Price" at bounding box center [278, 129] width 52 height 19
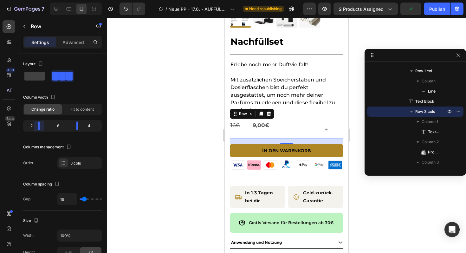
click at [36, 0] on body "7 Version history / Neue PP - 17.6. - AUFFÜLLFLASCHE Need republishing Preview …" at bounding box center [233, 0] width 466 height 0
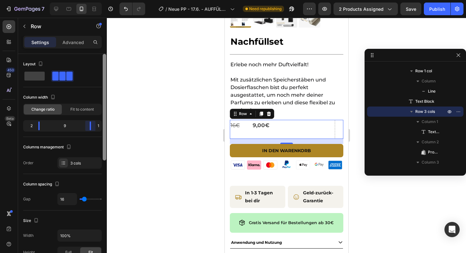
drag, startPoint x: 80, startPoint y: 123, endPoint x: 105, endPoint y: 126, distance: 24.9
click at [105, 0] on body "7 Version history / Neue PP - 17.6. - AUFFÜLLFLASCHE Need republishing Preview …" at bounding box center [233, 0] width 466 height 0
click at [165, 126] on div at bounding box center [286, 135] width 359 height 235
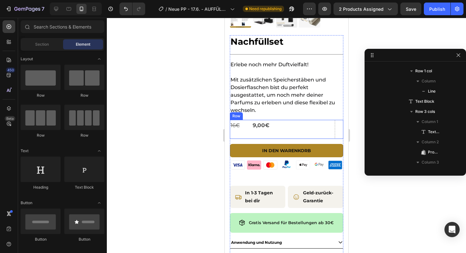
click at [293, 132] on div "9,00€ Product Price Product Price" at bounding box center [291, 129] width 78 height 19
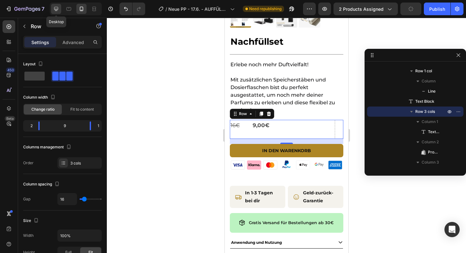
click at [56, 10] on icon at bounding box center [56, 9] width 6 height 6
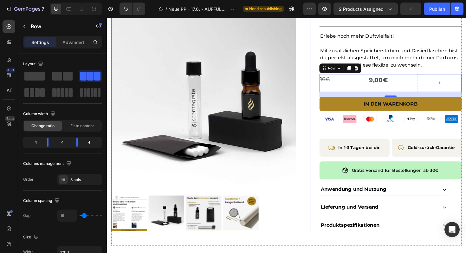
scroll to position [38, 0]
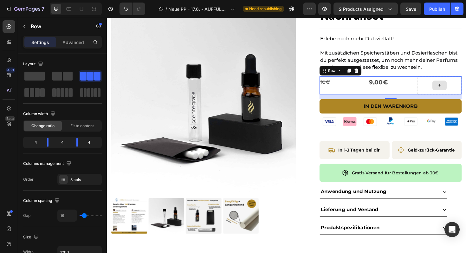
click at [443, 86] on div at bounding box center [459, 89] width 47 height 19
click at [64, 78] on span at bounding box center [68, 76] width 10 height 9
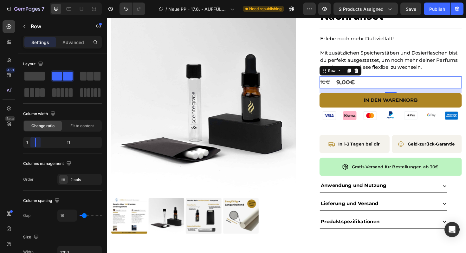
drag, startPoint x: 61, startPoint y: 139, endPoint x: 32, endPoint y: 140, distance: 28.9
click at [32, 0] on body "7 Version history / Neue PP - 17.6. - AUFFÜLLFLASCHE Need republishing Preview …" at bounding box center [233, 0] width 466 height 0
click at [82, 10] on icon at bounding box center [81, 9] width 6 height 6
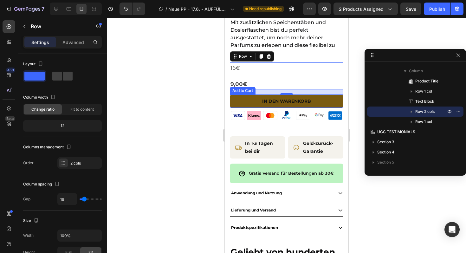
scroll to position [205, 0]
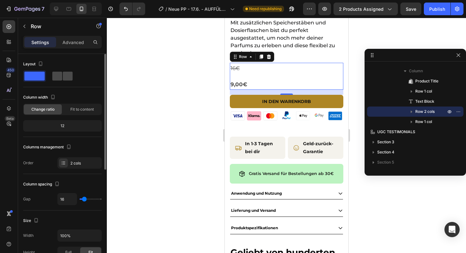
click at [63, 74] on span at bounding box center [68, 76] width 10 height 9
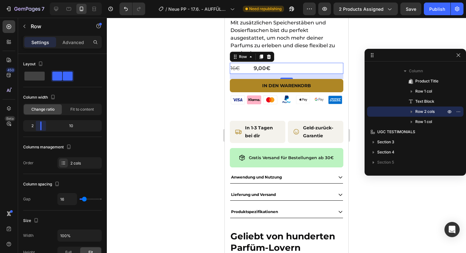
drag, startPoint x: 63, startPoint y: 123, endPoint x: 39, endPoint y: 123, distance: 24.4
click at [39, 0] on body "7 Version history / Neue PP - 17.6. - AUFFÜLLFLASCHE Need republishing Preview …" at bounding box center [233, 0] width 466 height 0
drag, startPoint x: 41, startPoint y: 127, endPoint x: 34, endPoint y: 128, distance: 7.0
click at [34, 0] on body "7 Version history / Neue PP - 17.6. - AUFFÜLLFLASCHE Need republishing Preview …" at bounding box center [233, 0] width 466 height 0
click at [59, 9] on icon at bounding box center [56, 9] width 6 height 6
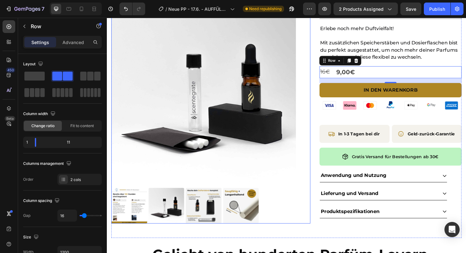
scroll to position [48, 0]
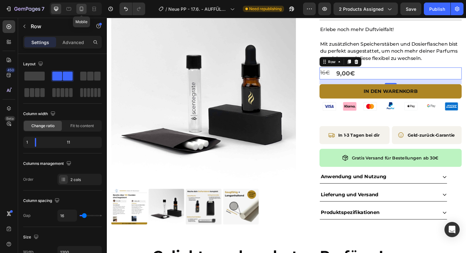
click at [80, 10] on icon at bounding box center [81, 9] width 3 height 4
type input "100%"
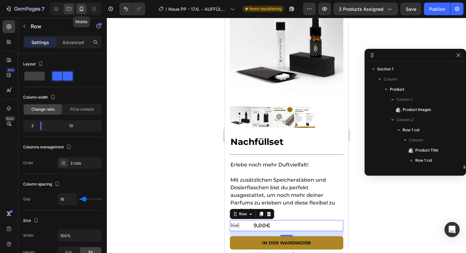
scroll to position [69, 0]
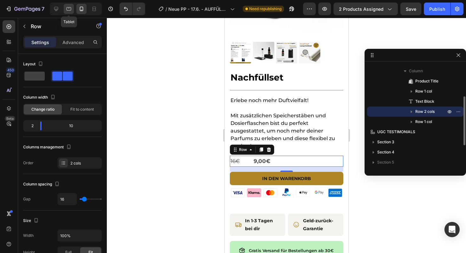
click at [67, 9] on icon at bounding box center [69, 9] width 6 height 6
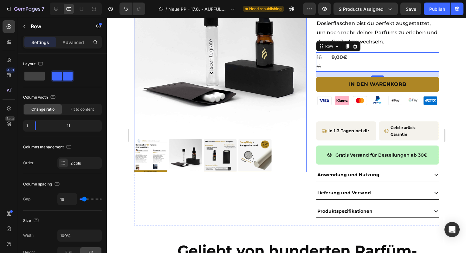
scroll to position [74, 0]
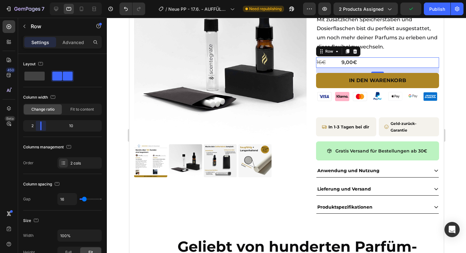
click at [35, 0] on body "7 Version history / Neue PP - 17.6. - AUFFÜLLFLASCHE Need republishing Preview …" at bounding box center [233, 0] width 466 height 0
click at [76, 44] on p "Advanced" at bounding box center [73, 42] width 22 height 7
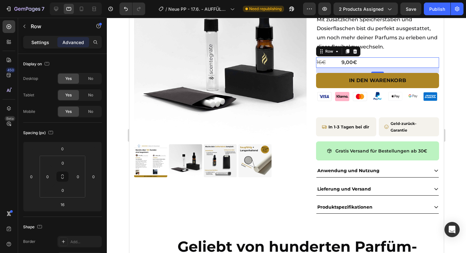
click at [44, 44] on p "Settings" at bounding box center [40, 42] width 18 height 7
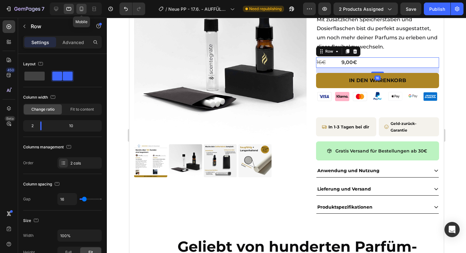
click at [83, 9] on icon at bounding box center [81, 9] width 3 height 4
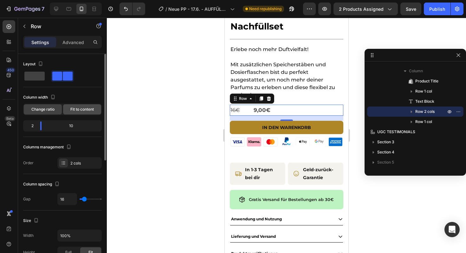
scroll to position [228, 0]
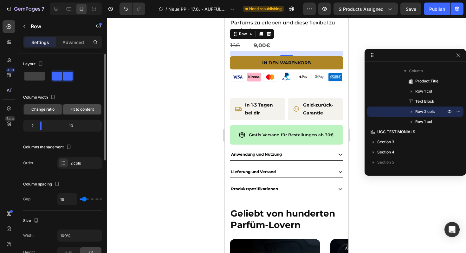
click at [81, 110] on span "Fit to content" at bounding box center [81, 110] width 23 height 6
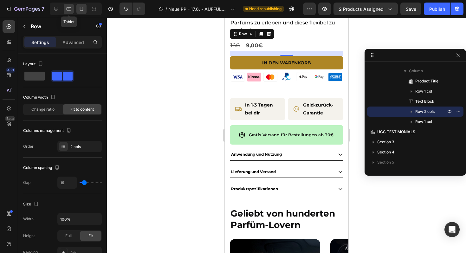
click at [68, 7] on icon at bounding box center [69, 8] width 5 height 3
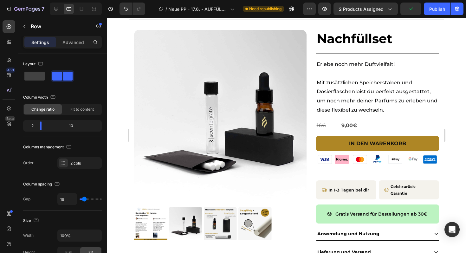
scroll to position [10, 0]
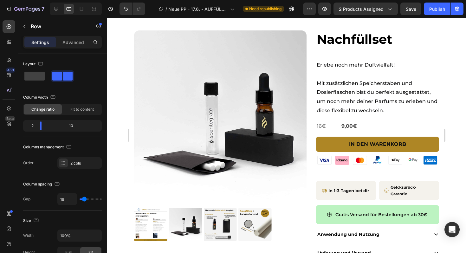
click at [339, 130] on div "16€ Text Block 9,00€ Product Price Product Price Row" at bounding box center [377, 126] width 123 height 10
click at [339, 126] on div "16€ Text Block 9,00€ Product Price Product Price Row" at bounding box center [377, 126] width 123 height 10
click at [364, 126] on div "9,00€" at bounding box center [389, 126] width 98 height 10
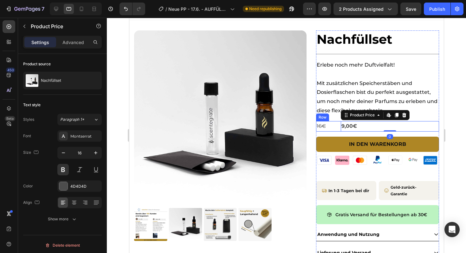
click at [338, 126] on div "16€ Text Block 9,00€ Product Price Edit content in Shopify 0 Product Price Edit…" at bounding box center [377, 126] width 123 height 10
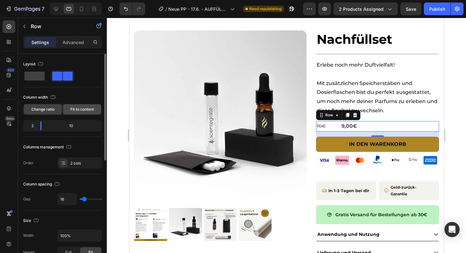
click at [79, 109] on span "Fit to content" at bounding box center [81, 110] width 23 height 6
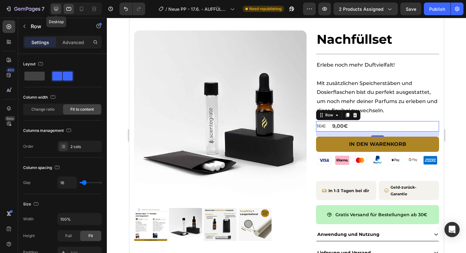
click at [57, 10] on icon at bounding box center [56, 9] width 4 height 4
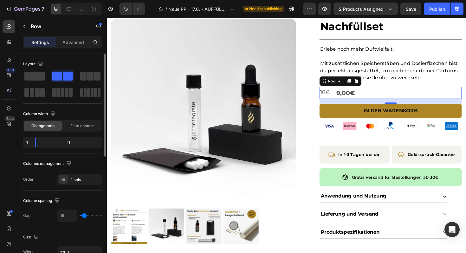
scroll to position [78, 0]
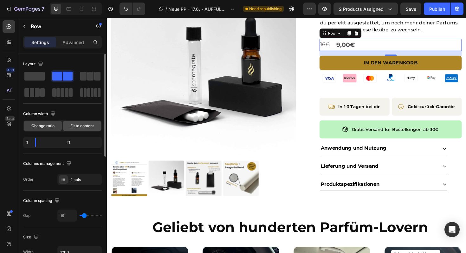
click at [75, 126] on span "Fit to content" at bounding box center [81, 126] width 23 height 6
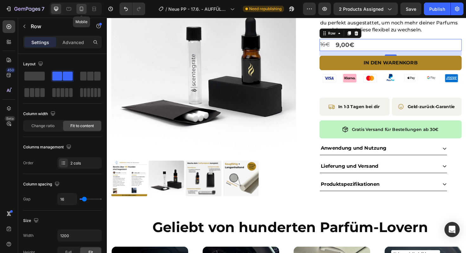
click at [83, 6] on icon at bounding box center [81, 9] width 6 height 6
type input "100%"
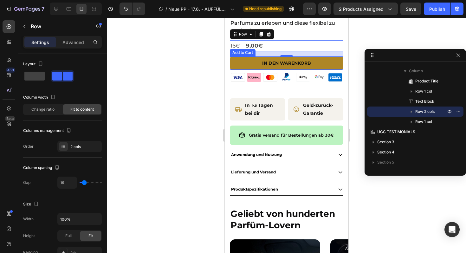
scroll to position [228, 0]
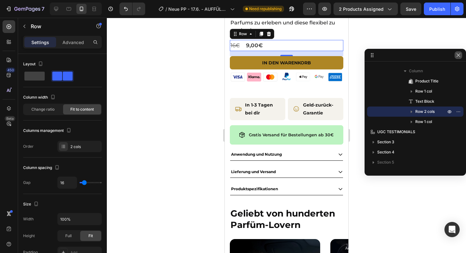
click at [461, 55] on icon "button" at bounding box center [458, 55] width 5 height 5
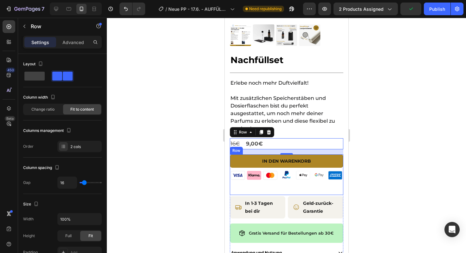
scroll to position [129, 0]
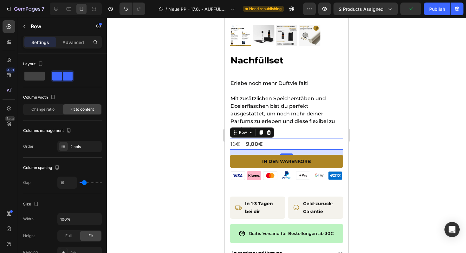
click at [425, 118] on div at bounding box center [286, 135] width 359 height 235
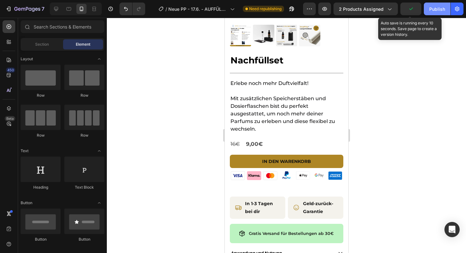
click at [439, 9] on div "Publish" at bounding box center [437, 9] width 16 height 7
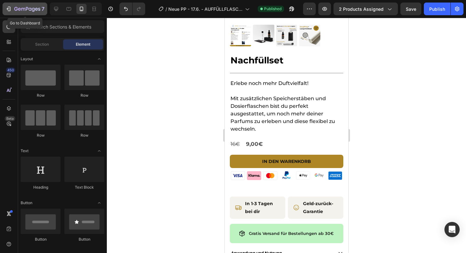
click at [13, 10] on div "7" at bounding box center [24, 9] width 39 height 8
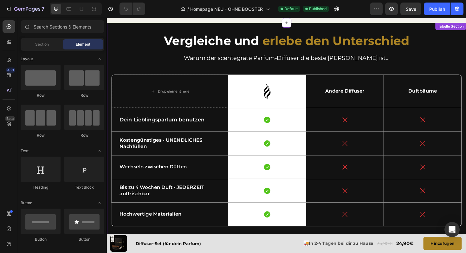
scroll to position [1679, 0]
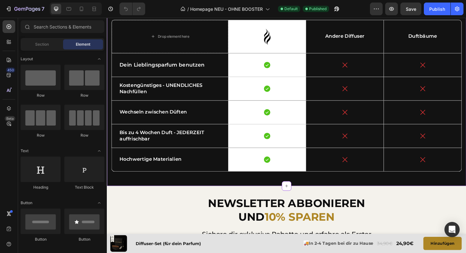
click at [146, 139] on span "Bis zu 4 Wochen Duft - JEDERZEIT auffrischbar" at bounding box center [165, 142] width 90 height 13
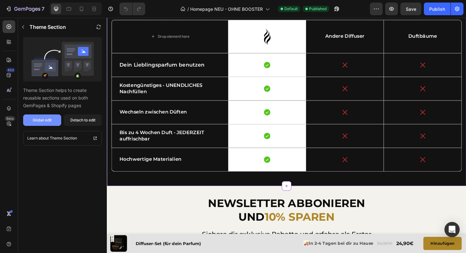
click at [48, 124] on button "Global edit" at bounding box center [42, 119] width 38 height 11
click at [80, 10] on icon at bounding box center [81, 9] width 3 height 4
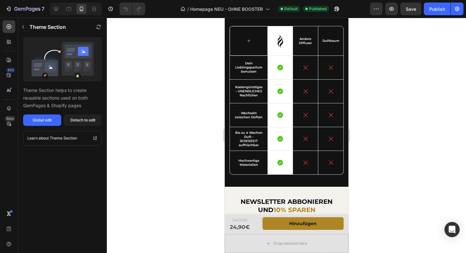
scroll to position [1556, 0]
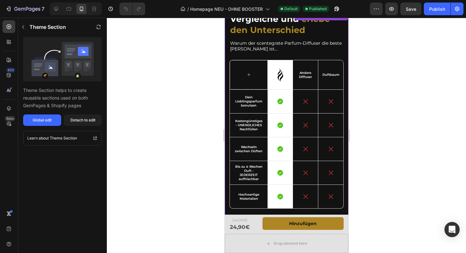
click at [249, 174] on span "Bis zu 4 Wochen Duft - JEDERZEIT auffrischbar" at bounding box center [248, 173] width 27 height 16
click at [50, 124] on button "Global edit" at bounding box center [42, 119] width 38 height 11
click at [7, 5] on div "7" at bounding box center [24, 9] width 39 height 8
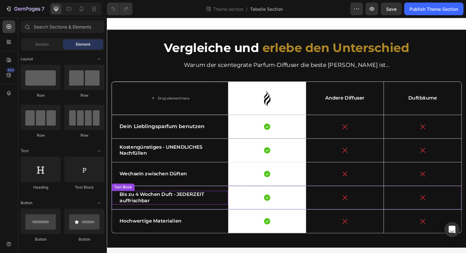
click at [141, 203] on span "Bis zu 4 Wochen Duft - JEDERZEIT auffrischbar" at bounding box center [165, 208] width 90 height 13
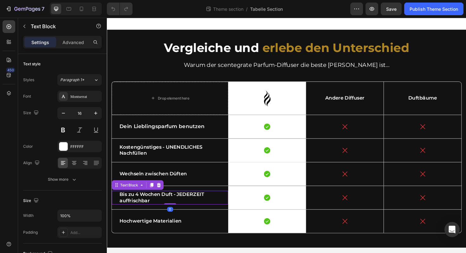
click at [141, 207] on span "Bis zu 4 Wochen Duft - JEDERZEIT auffrischbar" at bounding box center [165, 208] width 90 height 13
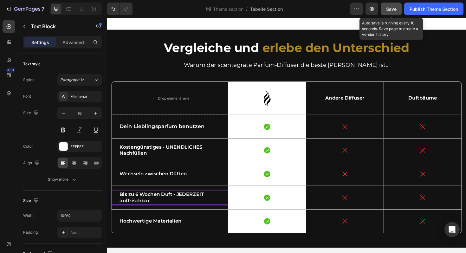
click at [393, 9] on span "Save" at bounding box center [391, 8] width 10 height 5
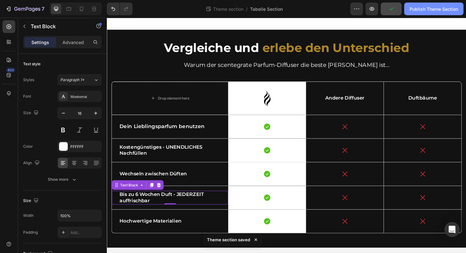
click at [422, 9] on div "Publish Theme Section" at bounding box center [434, 9] width 49 height 7
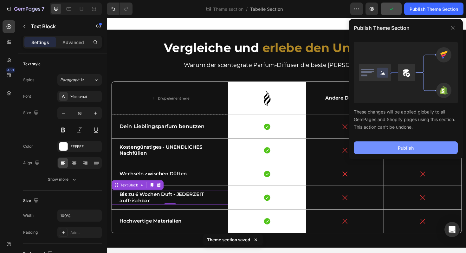
click at [403, 148] on div "Publish" at bounding box center [406, 148] width 16 height 7
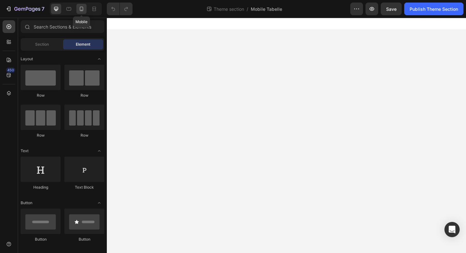
click at [79, 9] on icon at bounding box center [81, 9] width 6 height 6
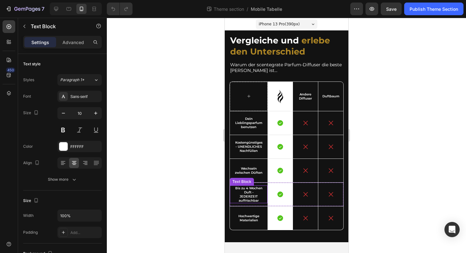
click at [250, 184] on div "Text Block" at bounding box center [242, 182] width 24 height 8
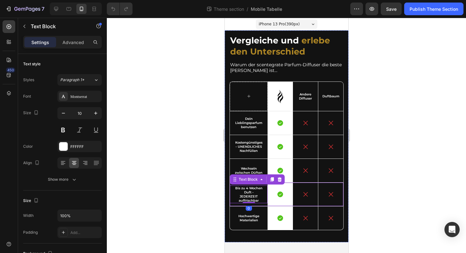
click at [250, 188] on span "Bis zu 4 Wochen Duft - JEDERZEIT auffrischbar" at bounding box center [248, 194] width 27 height 16
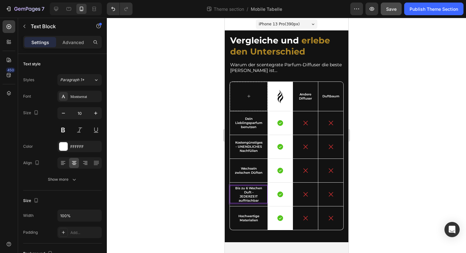
click at [392, 6] on span "Save" at bounding box center [391, 8] width 10 height 5
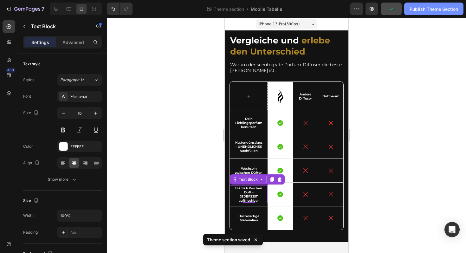
click at [427, 9] on div "Publish Theme Section" at bounding box center [434, 9] width 49 height 7
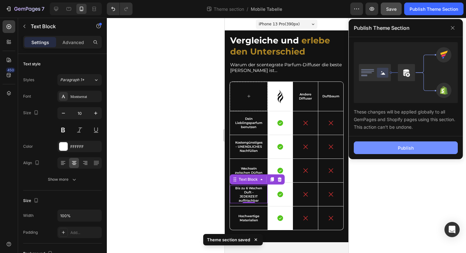
click at [394, 144] on button "Publish" at bounding box center [406, 147] width 104 height 13
